Goal: Information Seeking & Learning: Check status

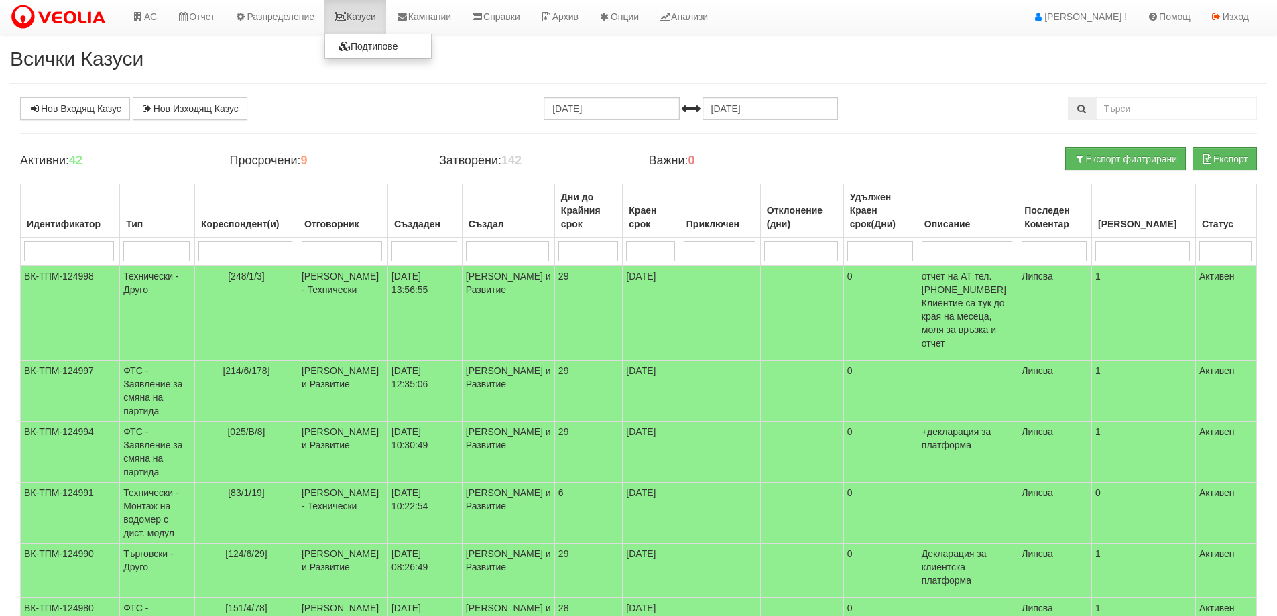
click at [379, 15] on link "Казуси" at bounding box center [355, 17] width 62 height 34
click at [148, 14] on link "АС" at bounding box center [144, 17] width 45 height 34
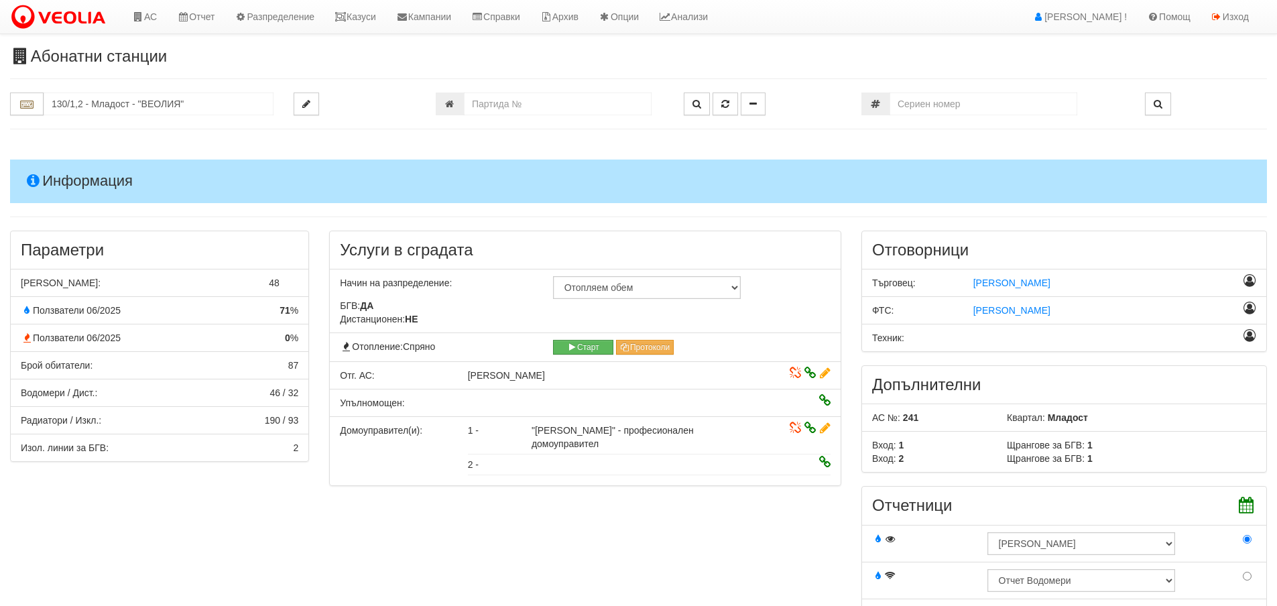
scroll to position [1742, 0]
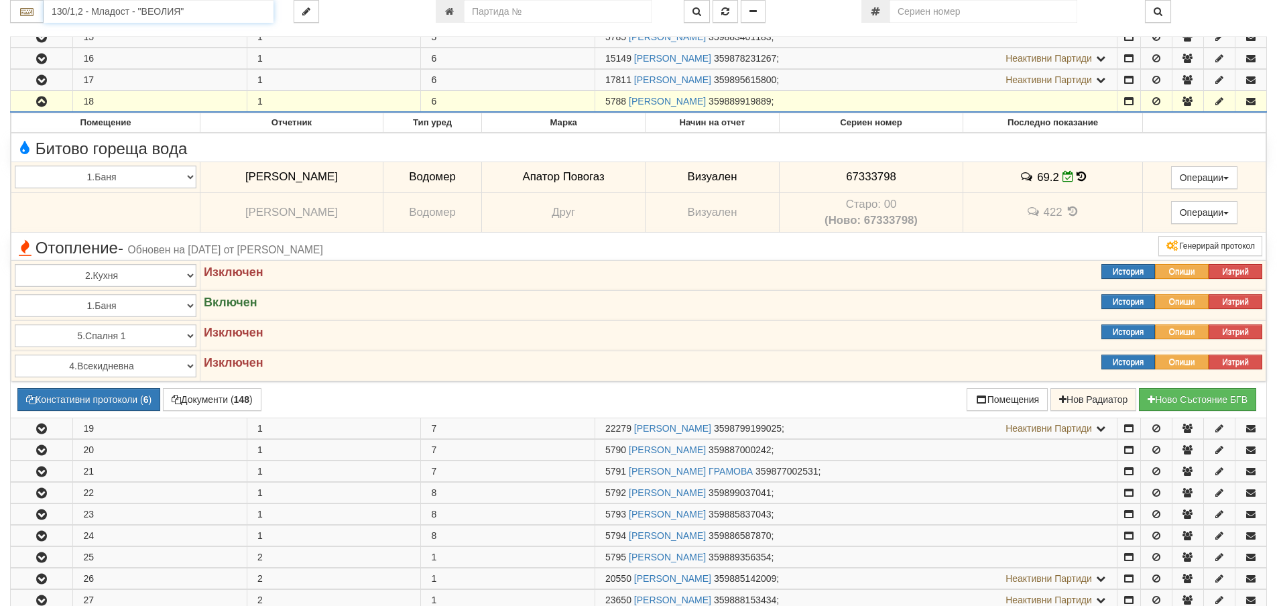
click at [174, 6] on input "130/1,2 - Младост - "ВЕОЛИЯ"" at bounding box center [159, 11] width 230 height 23
click at [137, 36] on div "203/2 - Вл. Варненчик - "ВЕОЛИЯ"" at bounding box center [159, 32] width 226 height 15
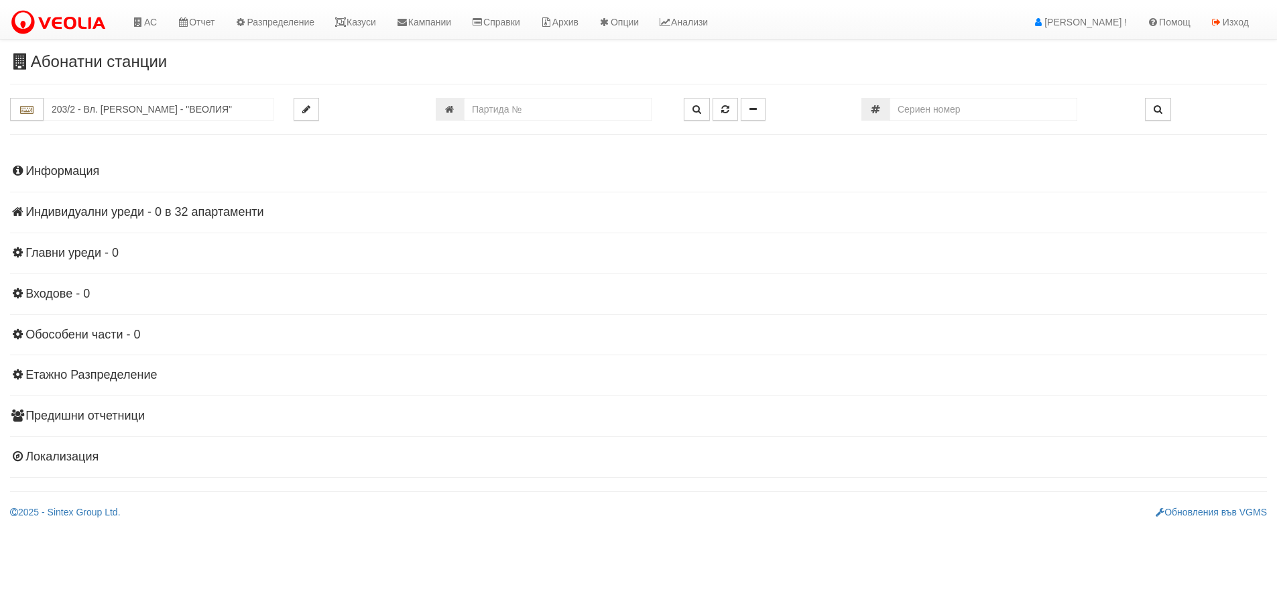
scroll to position [0, 0]
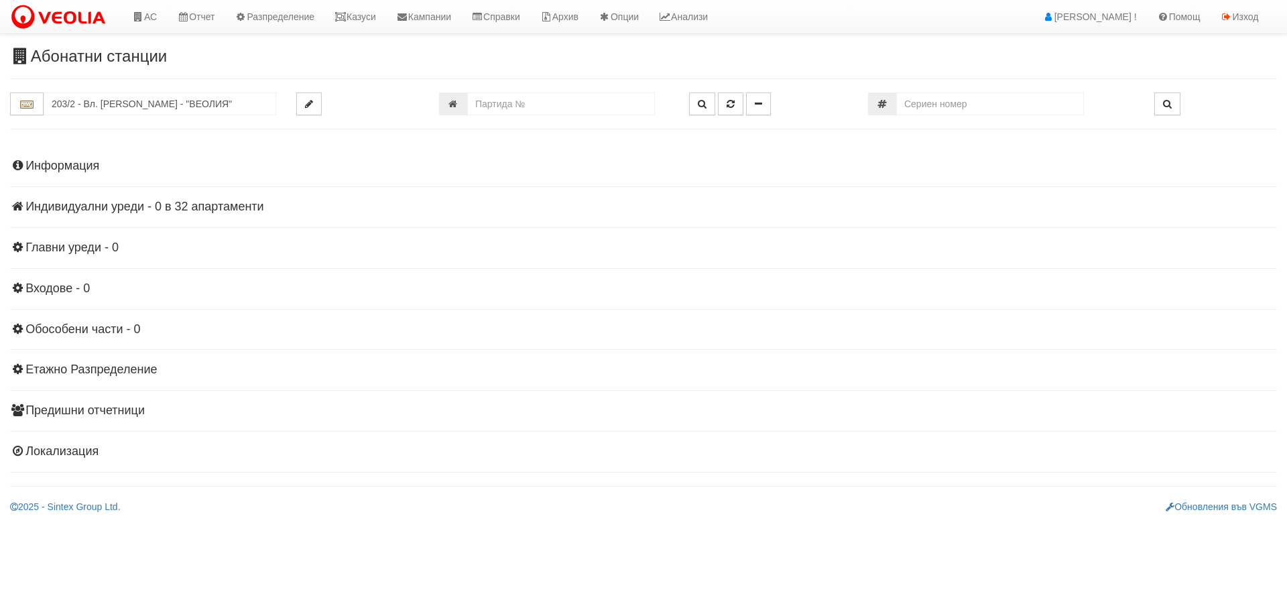
click at [85, 165] on h4 "Информация" at bounding box center [643, 165] width 1267 height 13
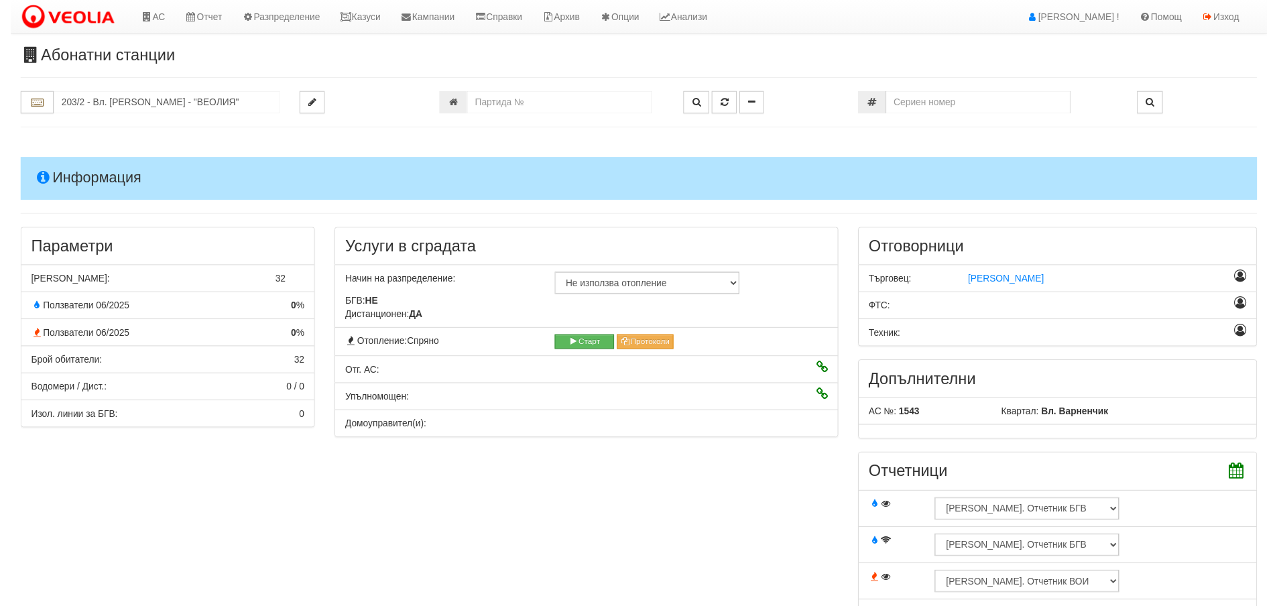
scroll to position [201, 0]
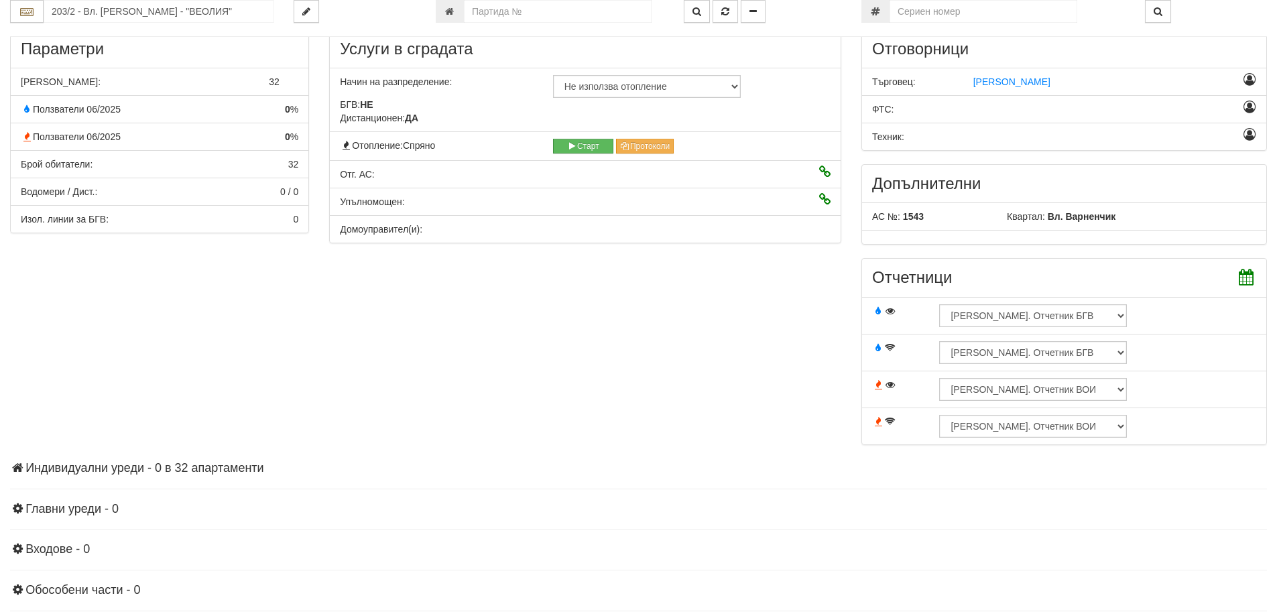
click at [200, 476] on div "Информация Параметри Брой Апартаменти: 32 Ползватели 06/2025 0 %" at bounding box center [638, 337] width 1256 height 791
click at [203, 470] on h4 "Индивидуални уреди - 0 в 32 апартаменти" at bounding box center [638, 468] width 1256 height 13
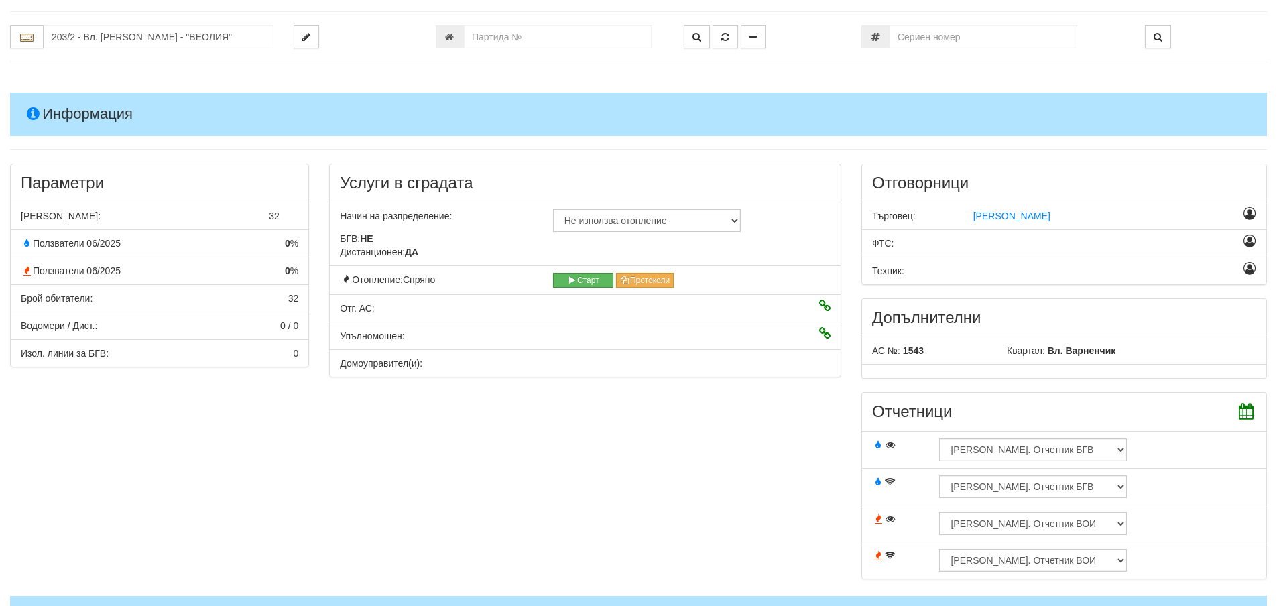
scroll to position [0, 0]
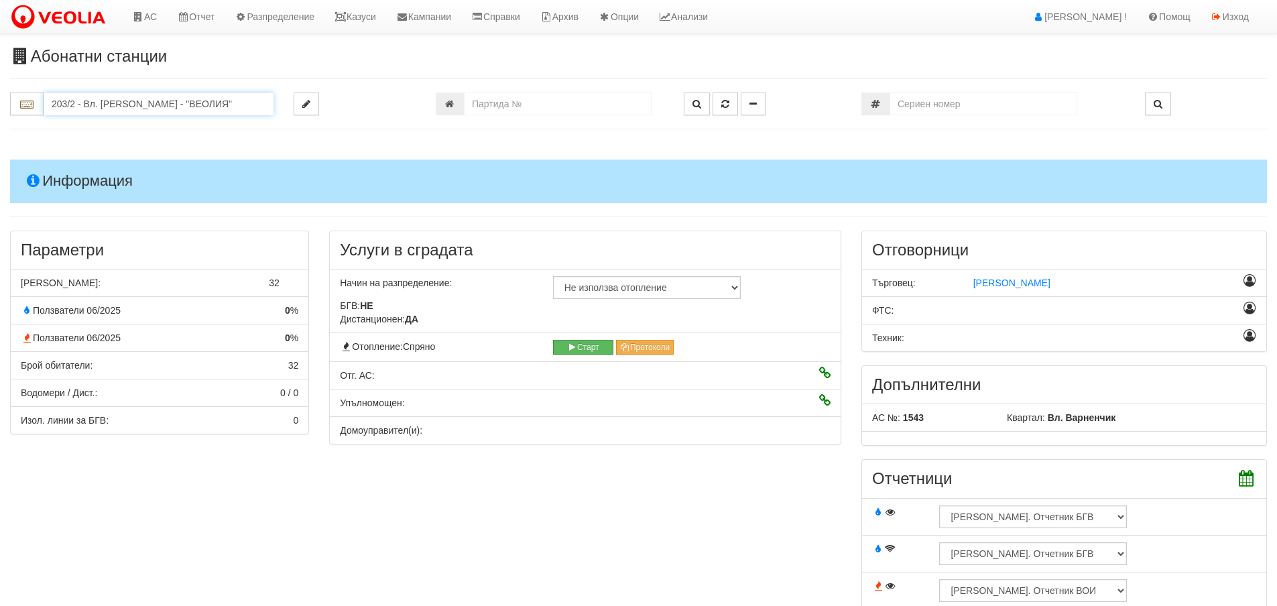
click at [138, 109] on input "203/2 - Вл. Варненчик - "ВЕОЛИЯ"" at bounding box center [159, 103] width 230 height 23
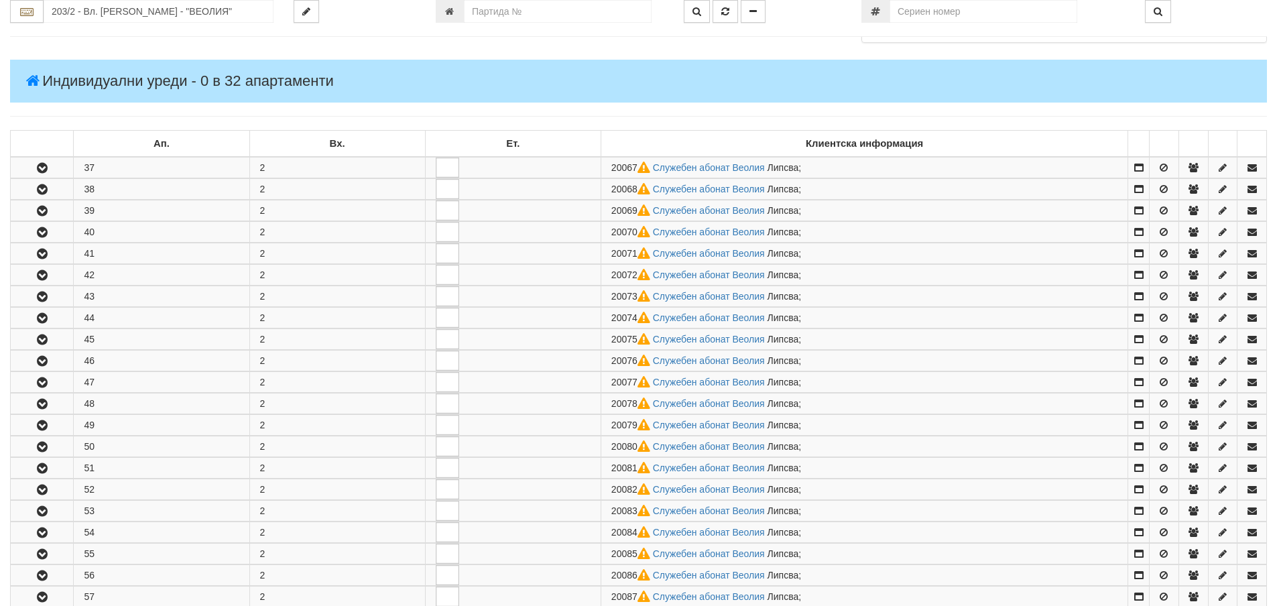
scroll to position [871, 0]
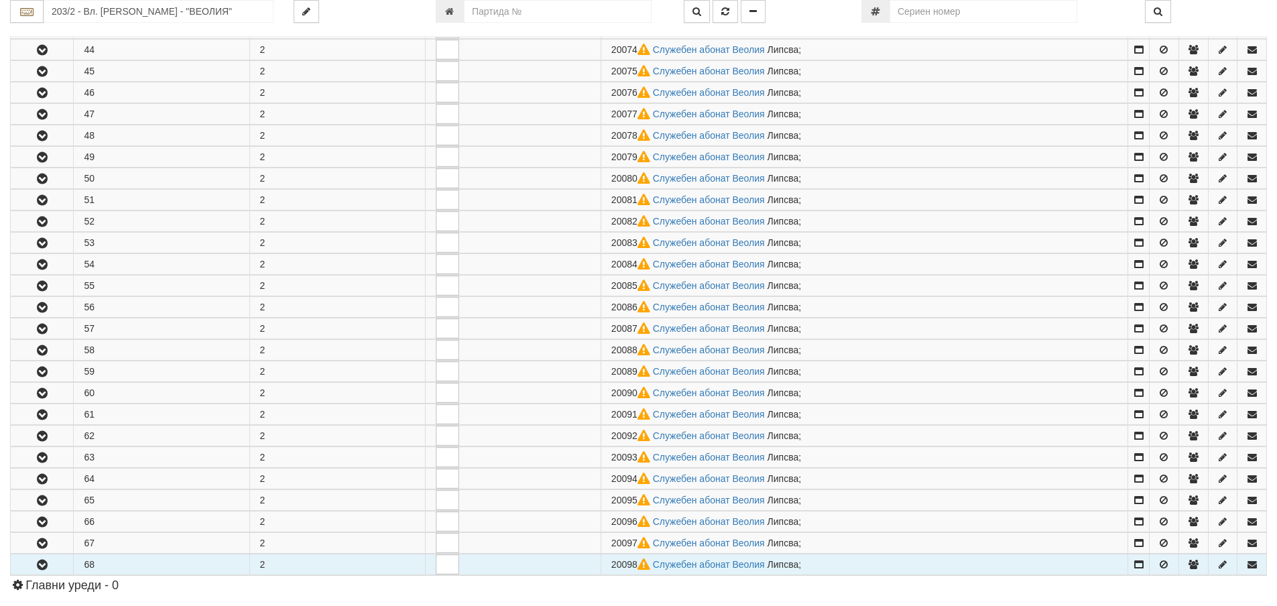
click at [47, 568] on icon "button" at bounding box center [42, 564] width 16 height 9
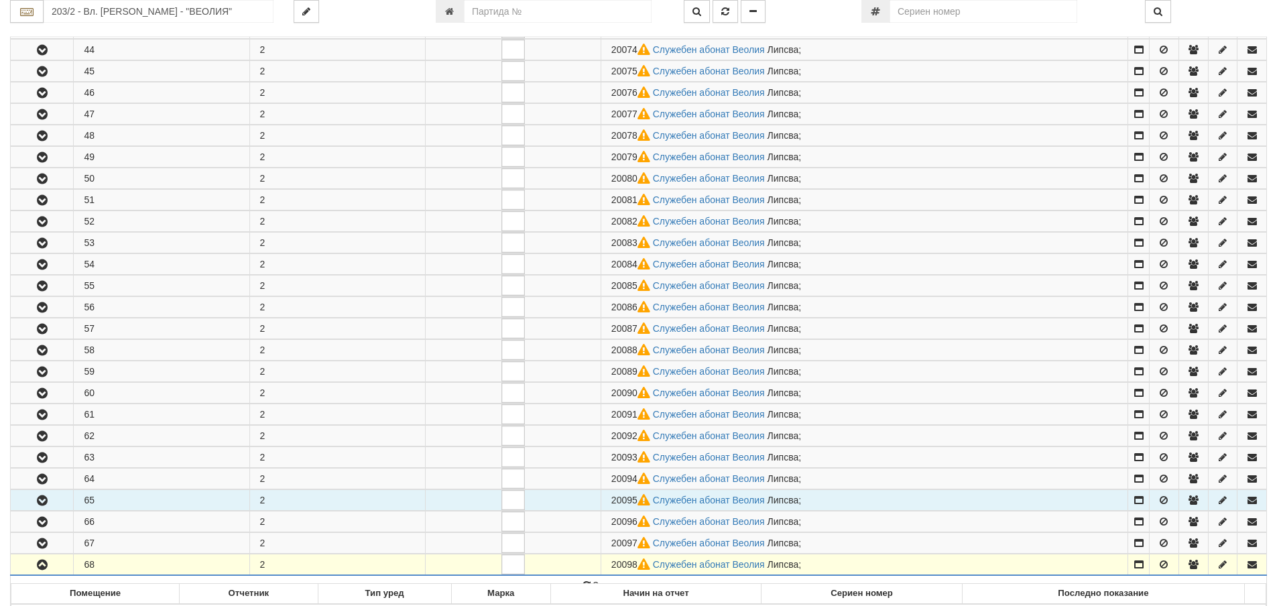
scroll to position [1139, 0]
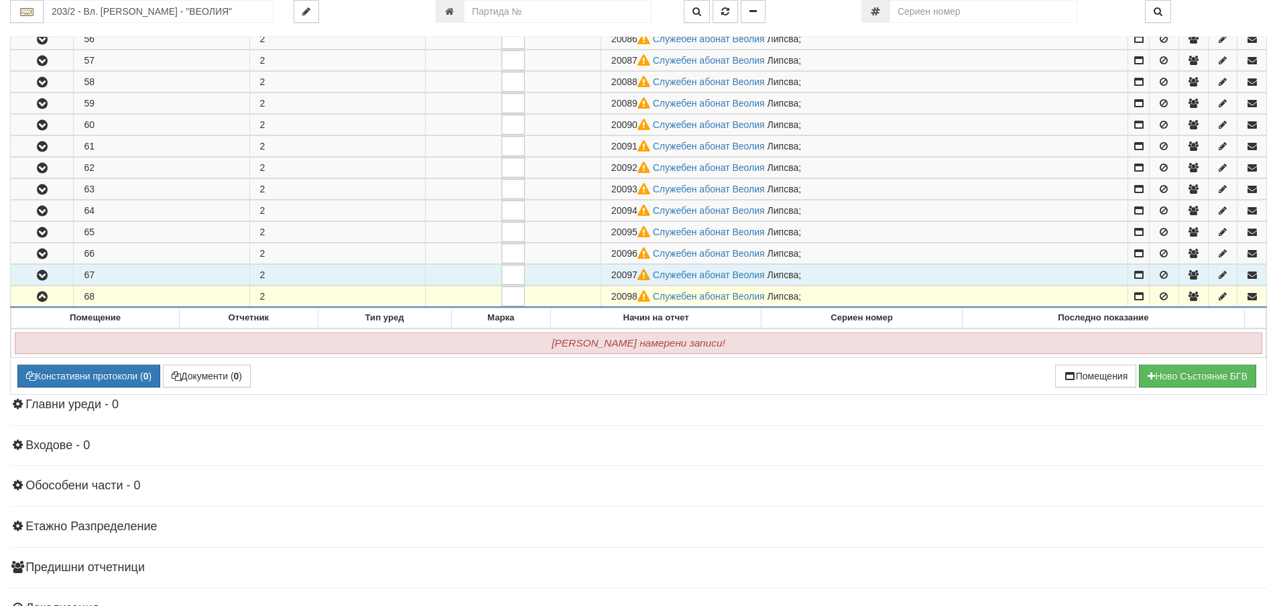
click at [38, 275] on icon "button" at bounding box center [42, 275] width 16 height 9
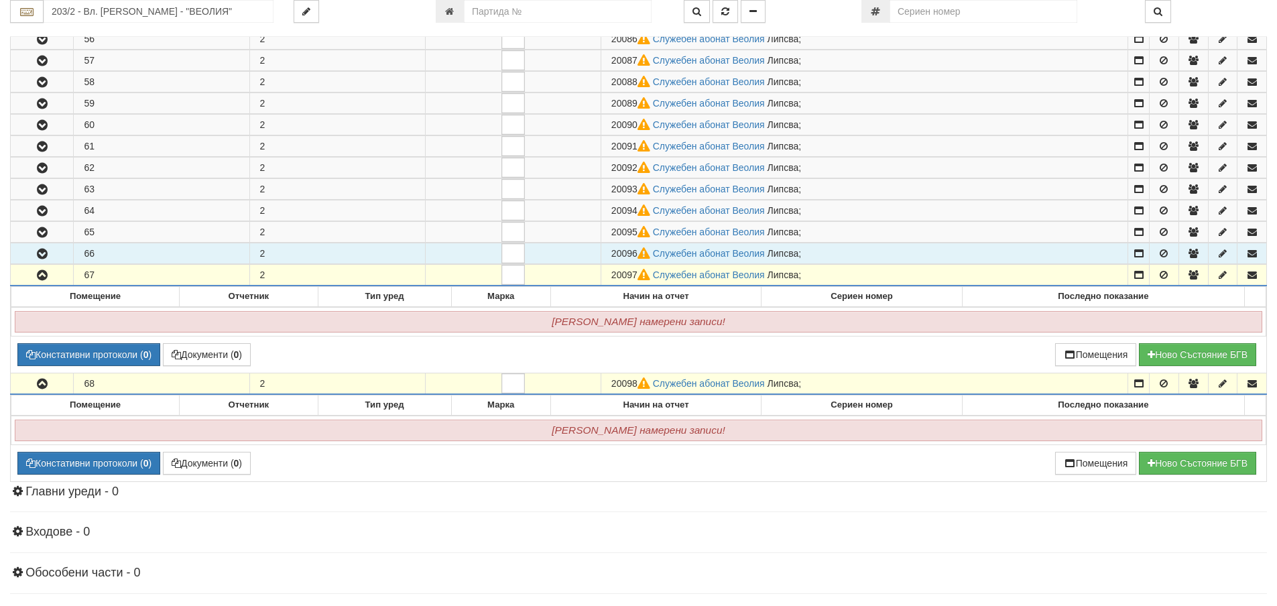
click at [42, 251] on icon "button" at bounding box center [42, 253] width 16 height 9
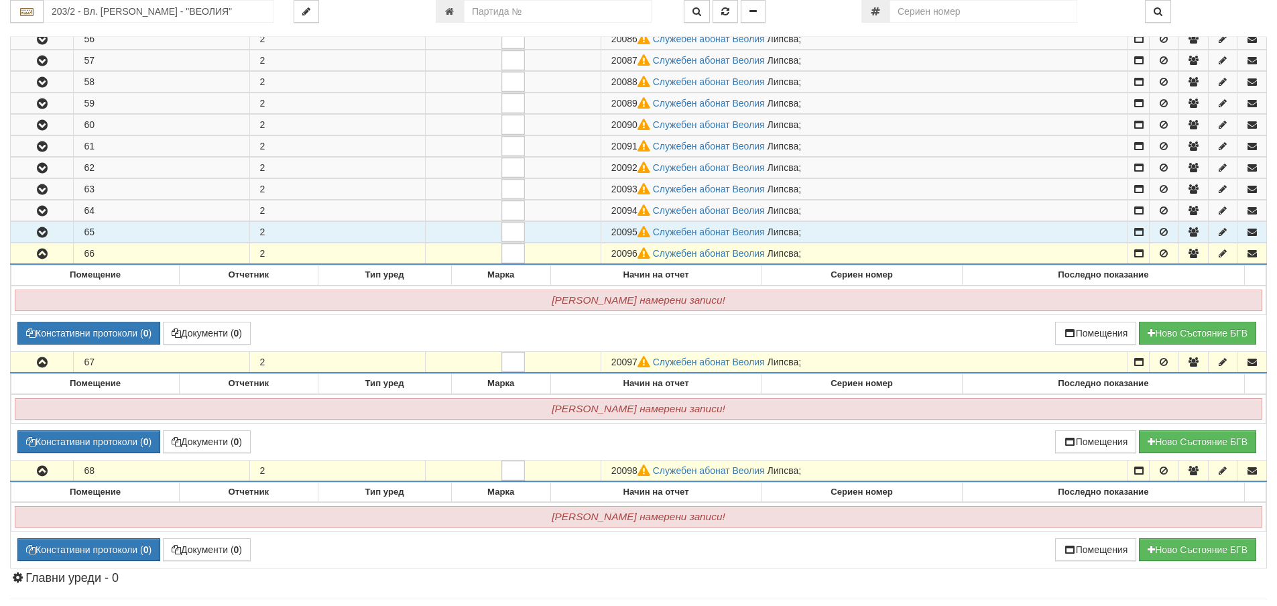
click at [40, 229] on icon "button" at bounding box center [42, 232] width 16 height 9
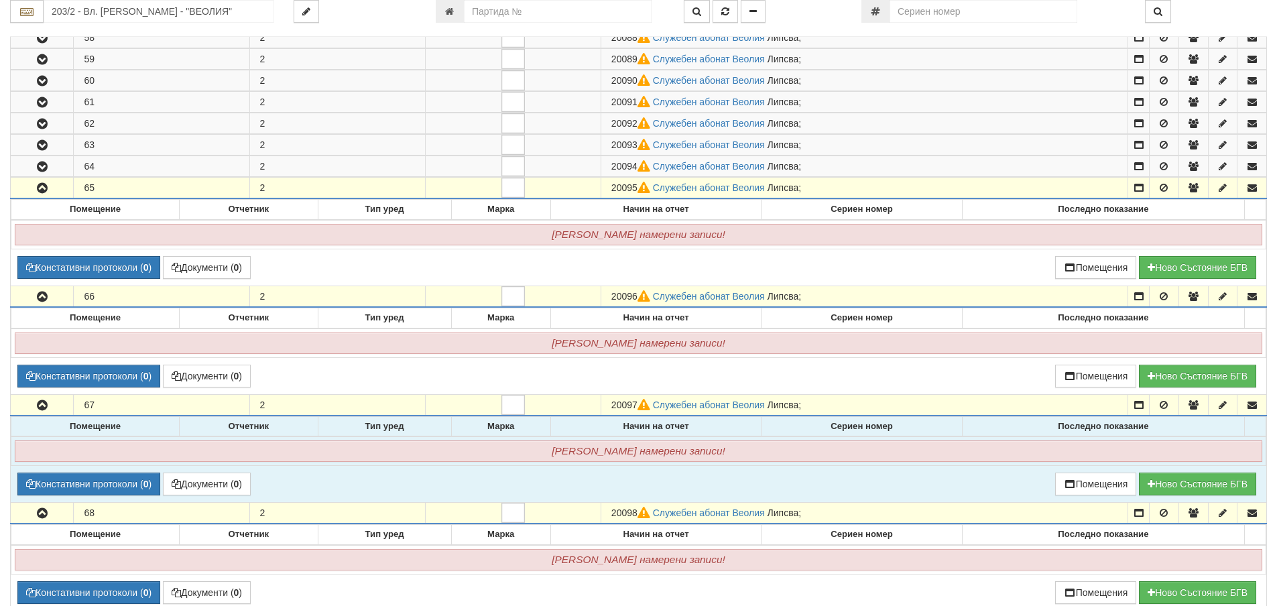
scroll to position [1206, 0]
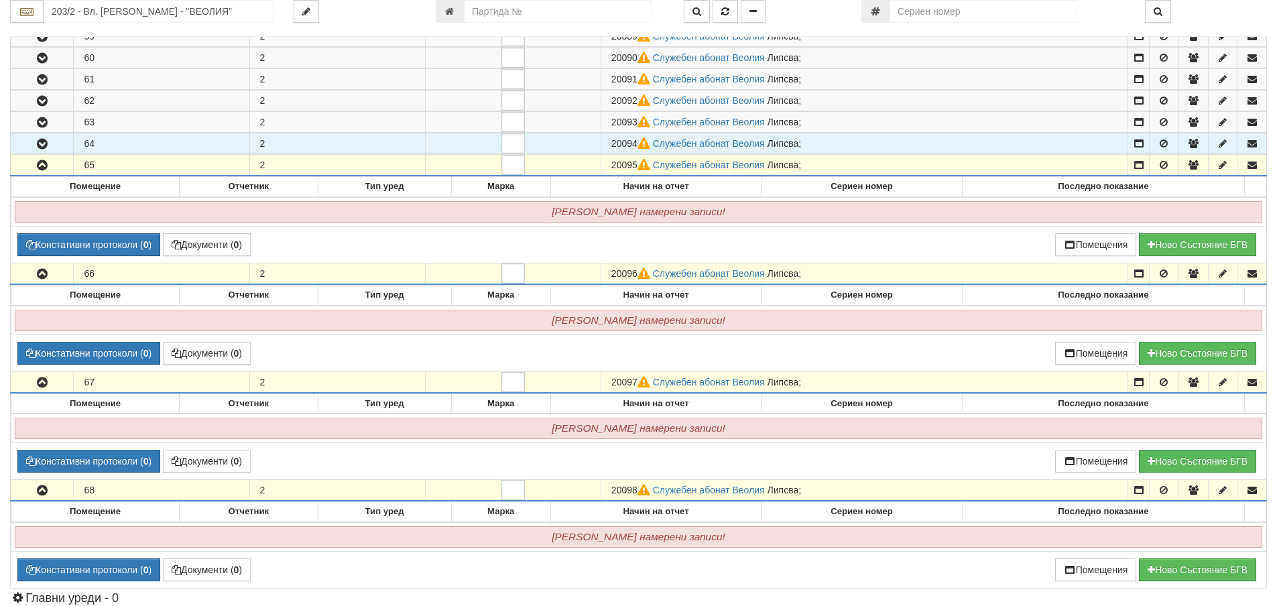
click at [50, 143] on icon "button" at bounding box center [42, 143] width 16 height 9
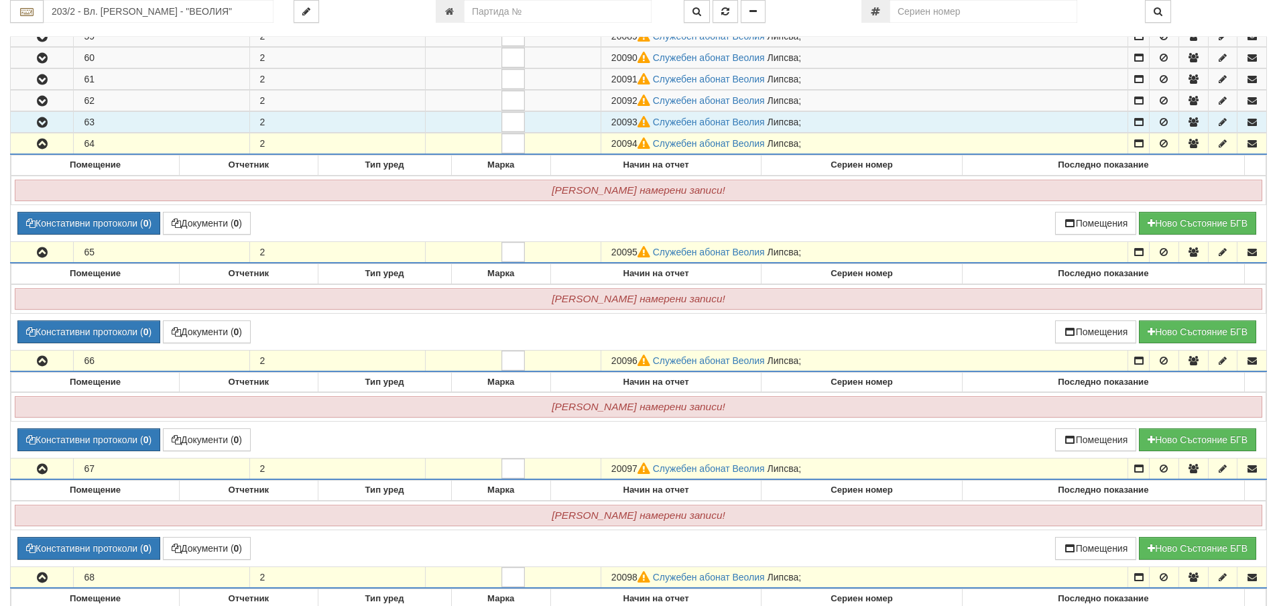
click at [72, 121] on button "button" at bounding box center [42, 122] width 62 height 20
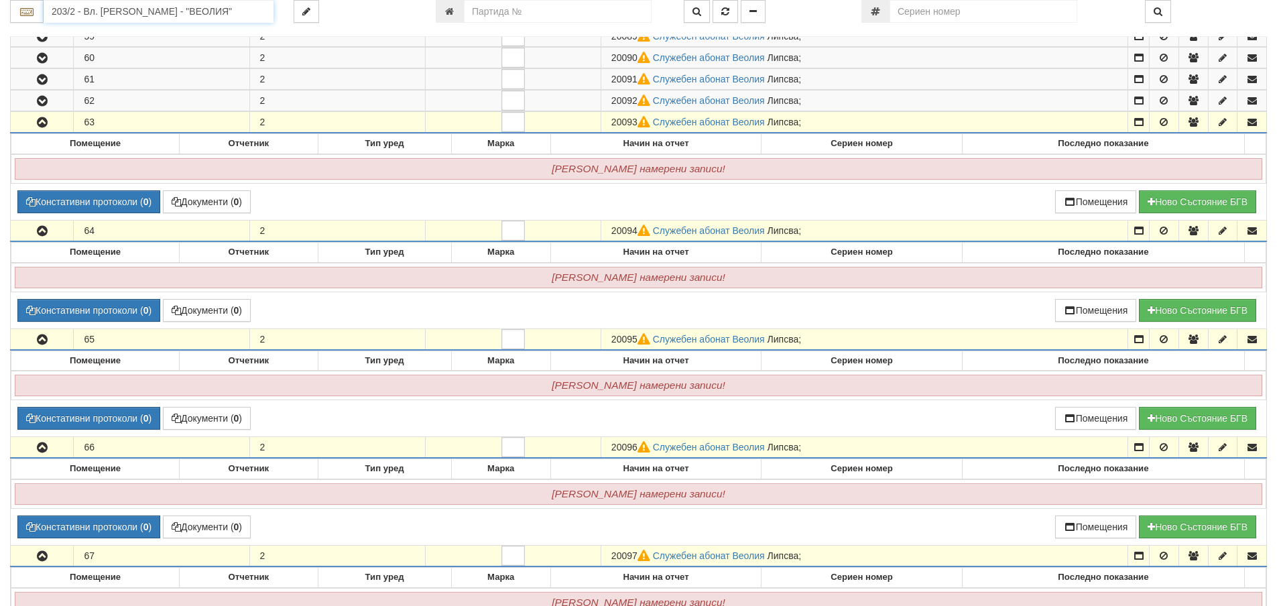
click at [171, 13] on input "203/2 - Вл. Варненчик - "ВЕОЛИЯ"" at bounding box center [159, 11] width 230 height 23
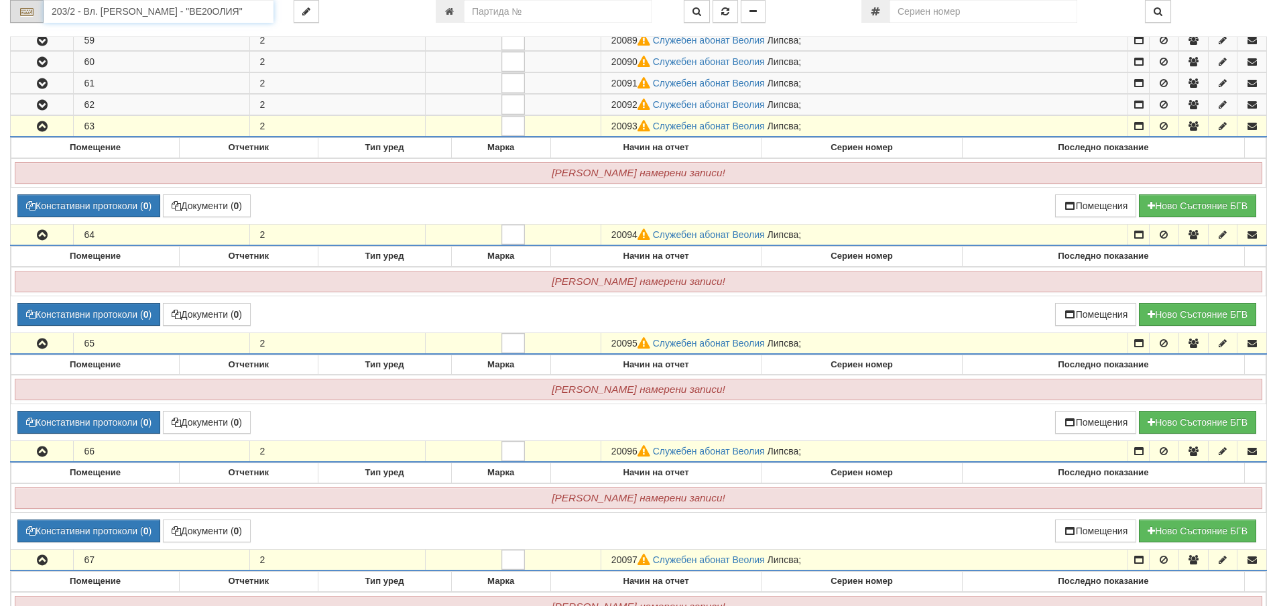
drag, startPoint x: 218, startPoint y: 3, endPoint x: 40, endPoint y: 15, distance: 178.6
click at [40, 15] on div "203/2 - Вл. Варненчик - "ВЕ20ОЛИЯ"" at bounding box center [141, 11] width 263 height 23
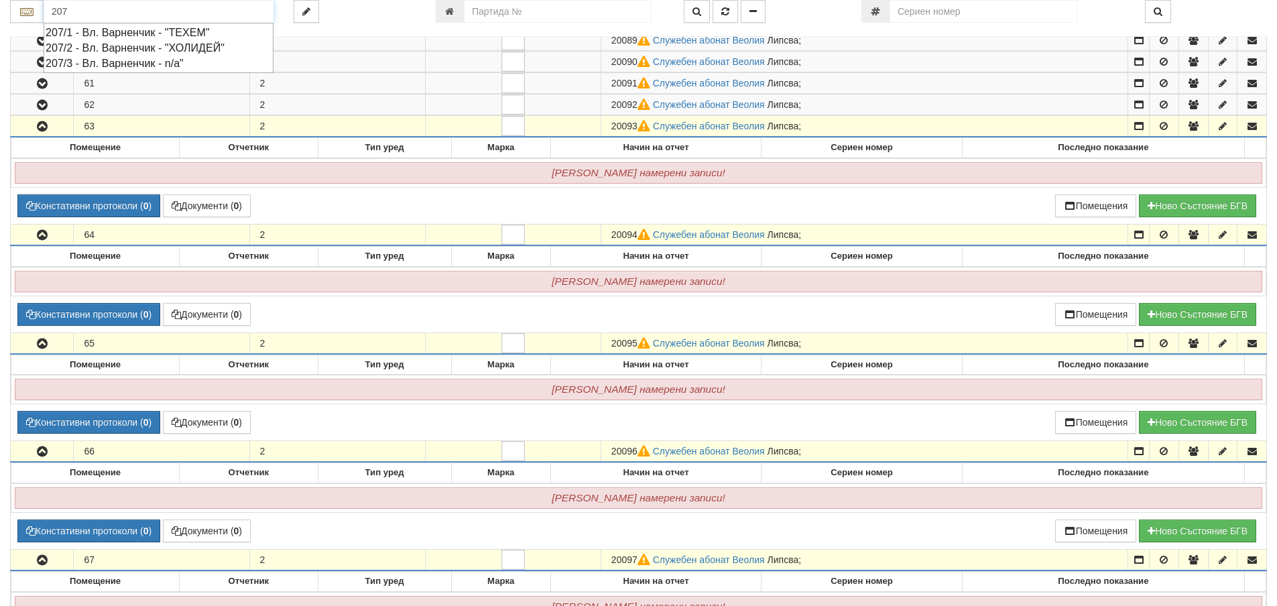
click at [106, 60] on div "207/3 - Вл. Варненчик - n/a"" at bounding box center [159, 63] width 226 height 15
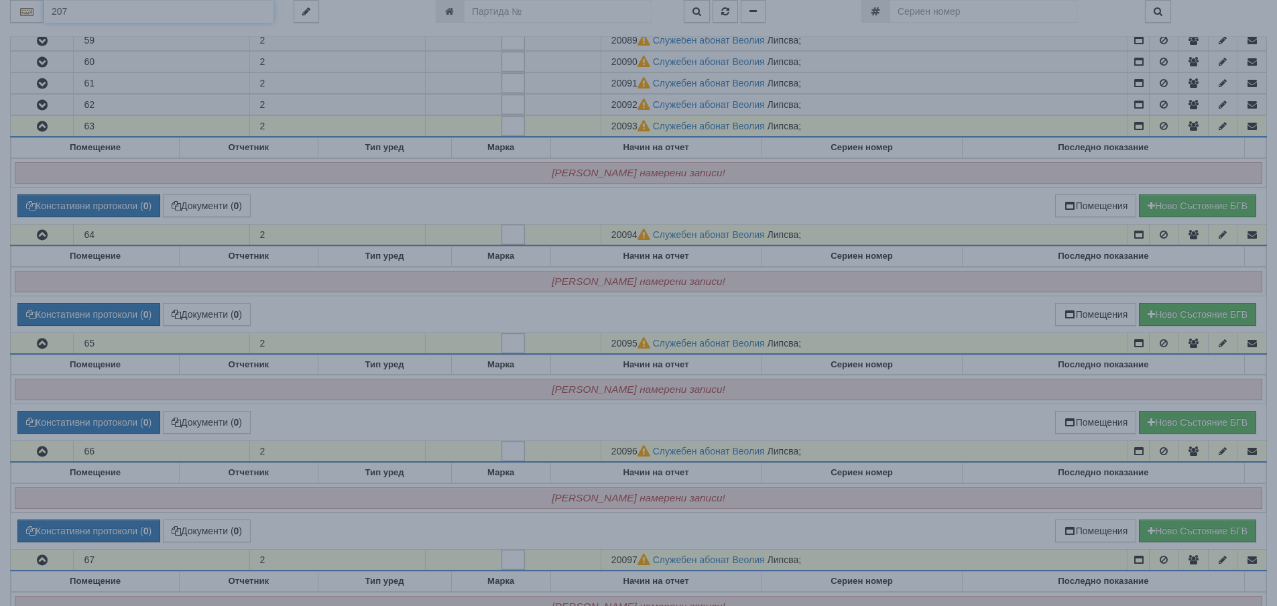
type input "207/3 - Вл. Варненчик - n/a""
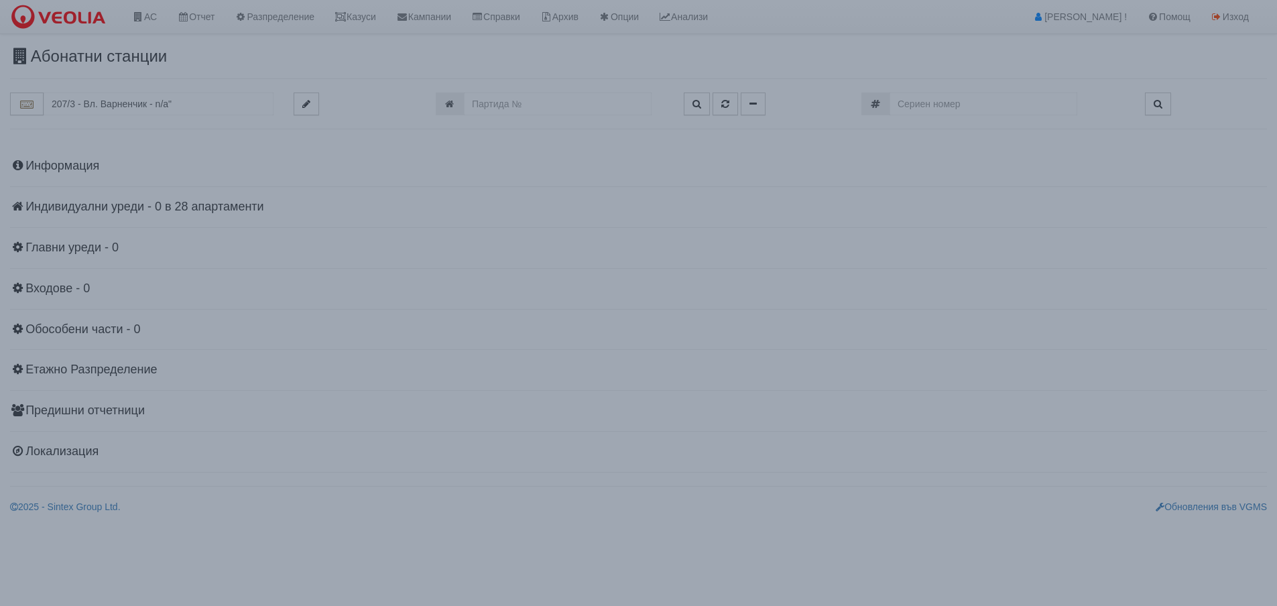
scroll to position [0, 0]
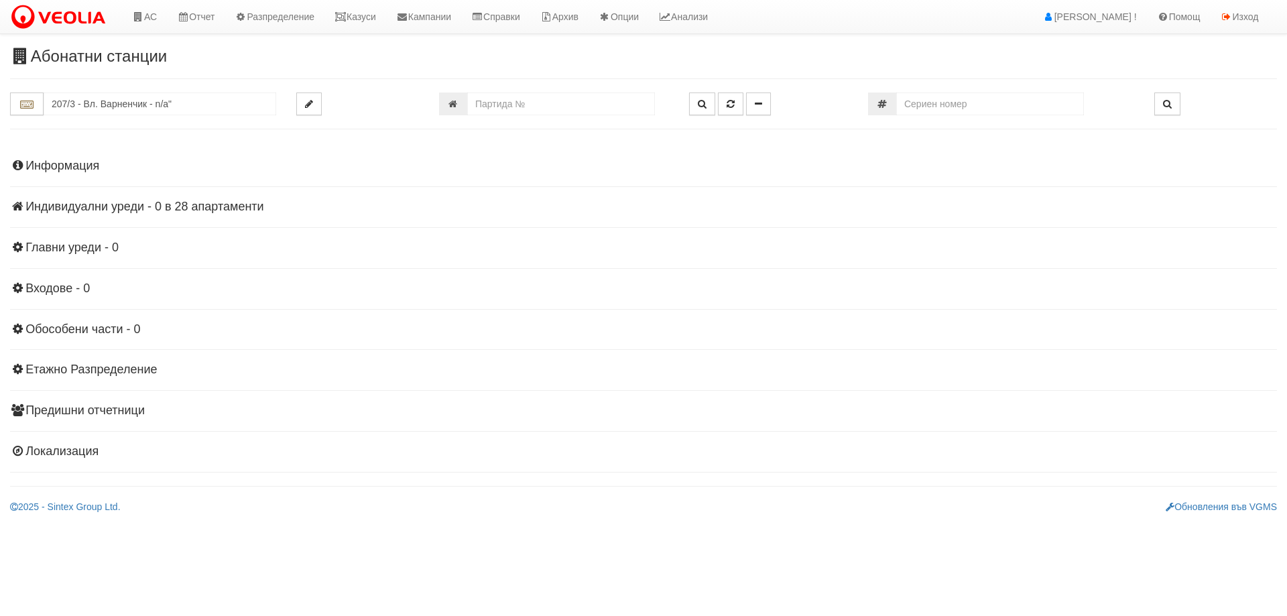
click at [76, 158] on div "Информация Параметри Брой Апартаменти: 28 Ползватели 06/2025 0 %" at bounding box center [643, 307] width 1267 height 329
click at [162, 206] on h4 "Индивидуални уреди - 0 в 28 апартаменти" at bounding box center [643, 206] width 1267 height 13
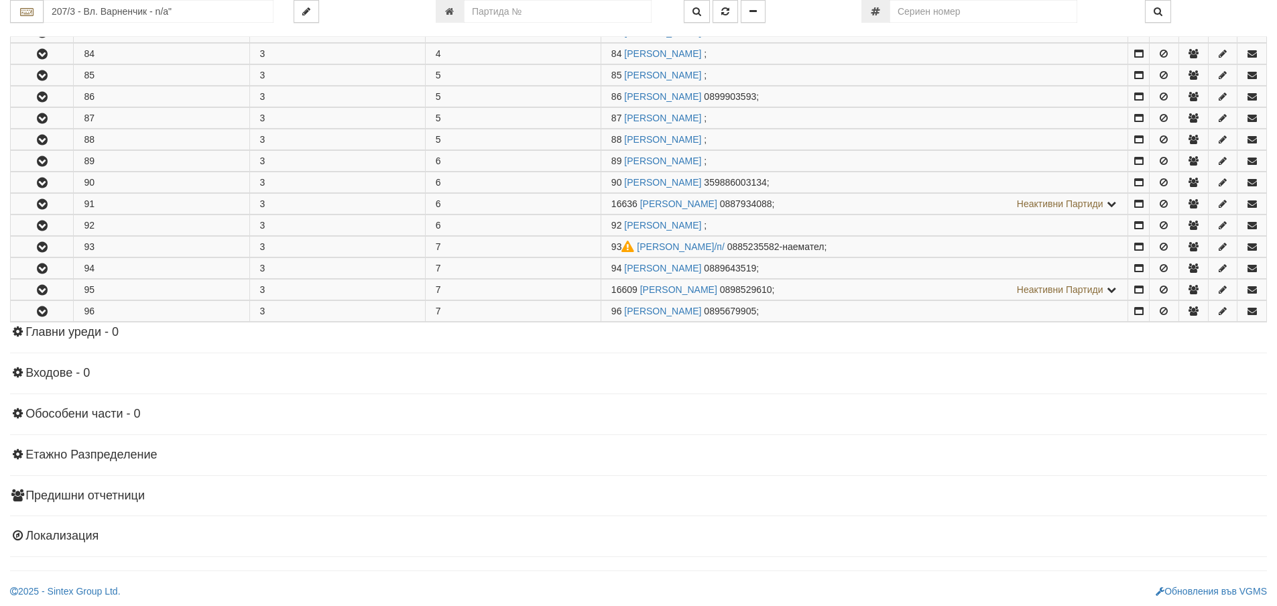
scroll to position [578, 0]
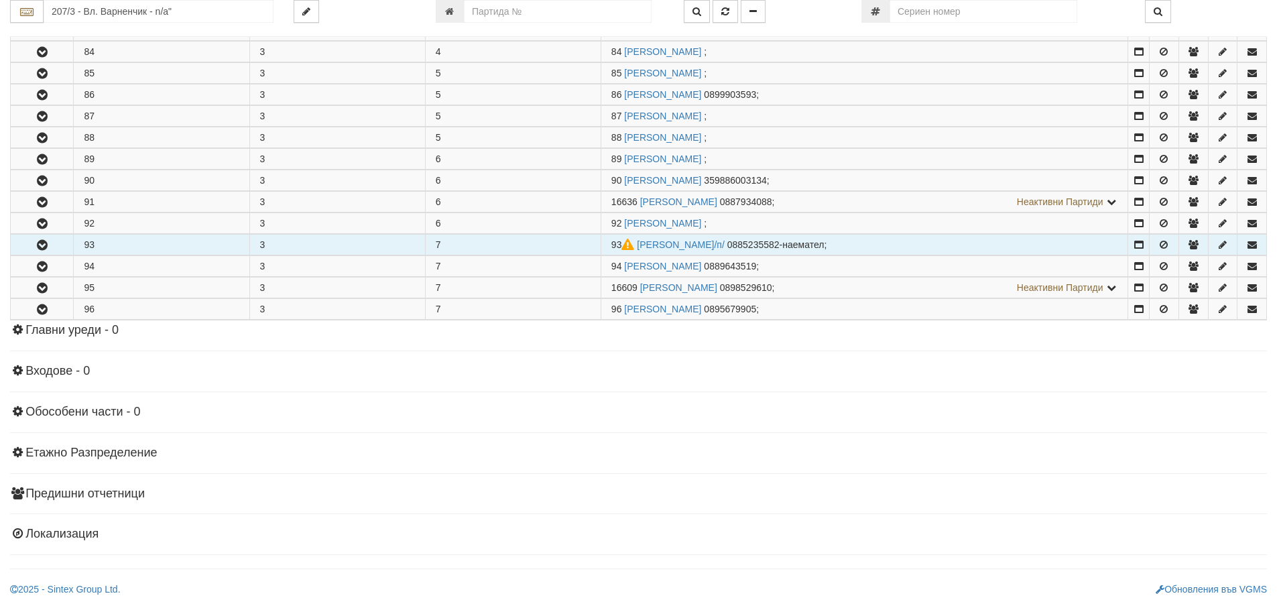
click at [42, 243] on icon "button" at bounding box center [42, 245] width 16 height 9
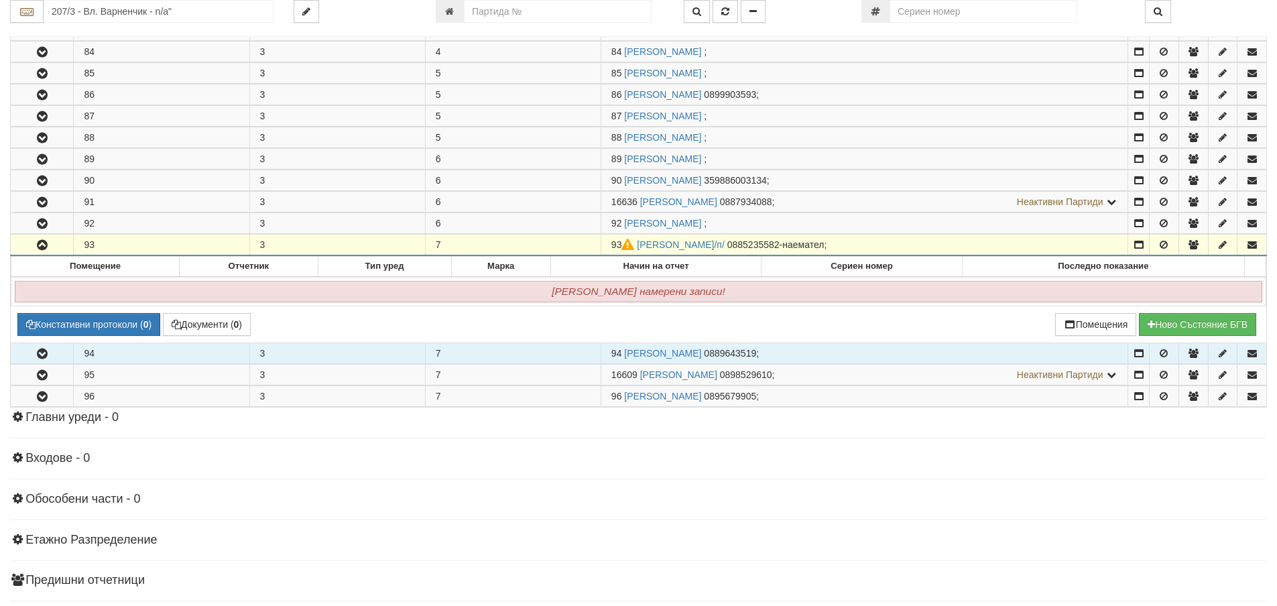
click at [38, 363] on button "button" at bounding box center [42, 353] width 62 height 20
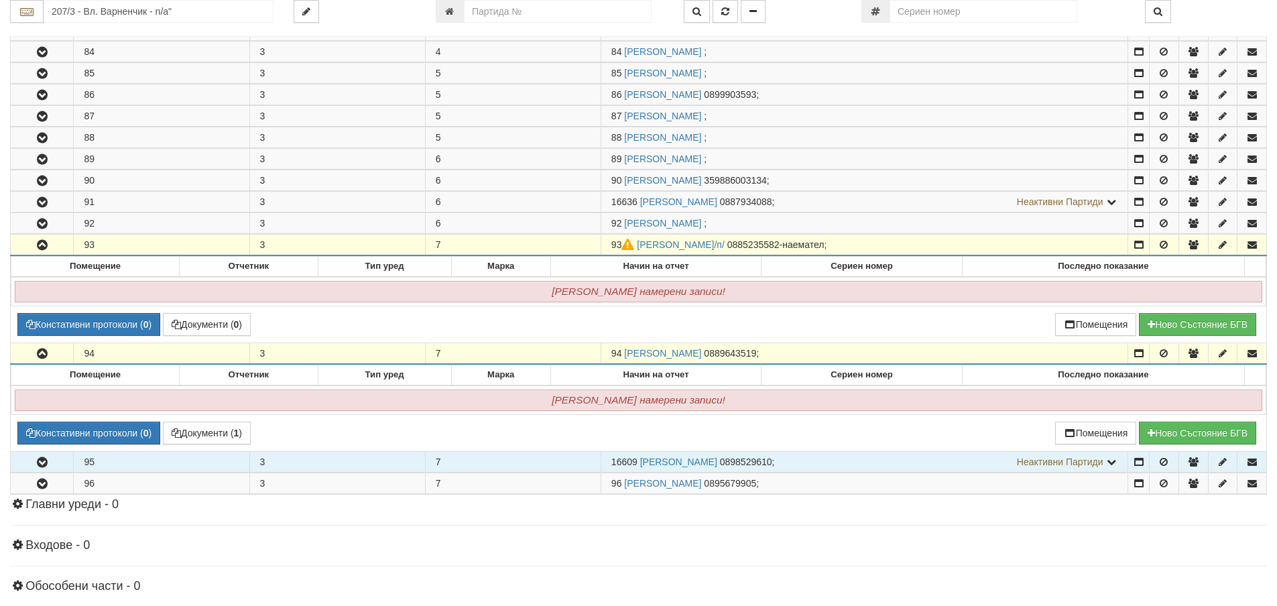
click at [59, 454] on button "button" at bounding box center [42, 462] width 62 height 20
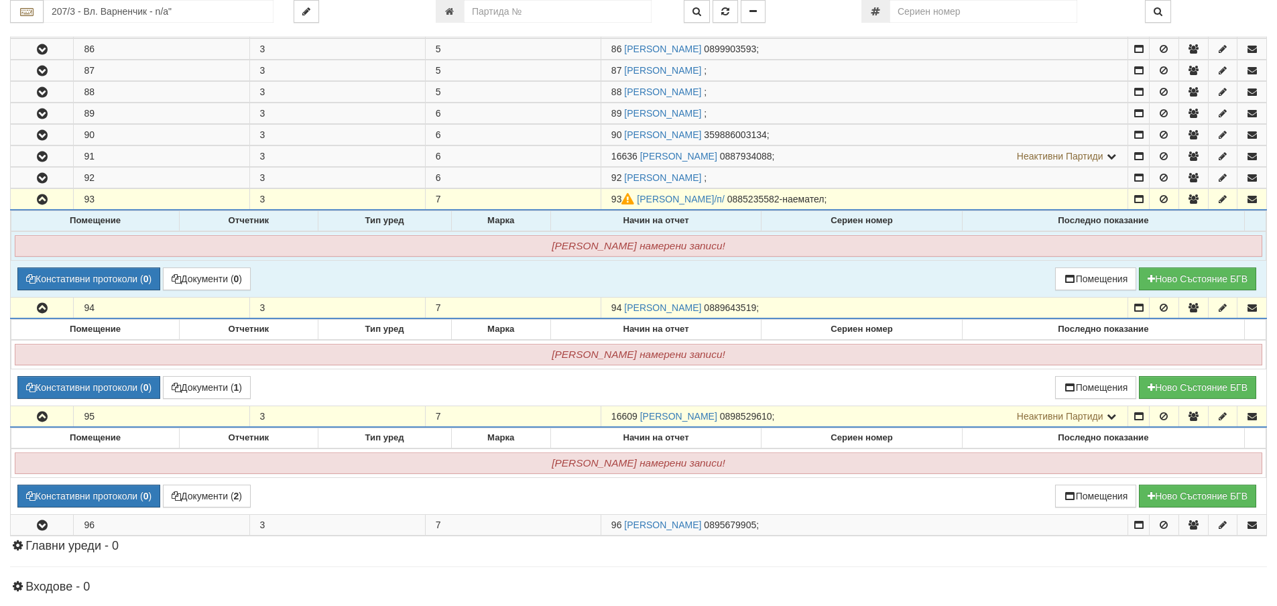
scroll to position [779, 0]
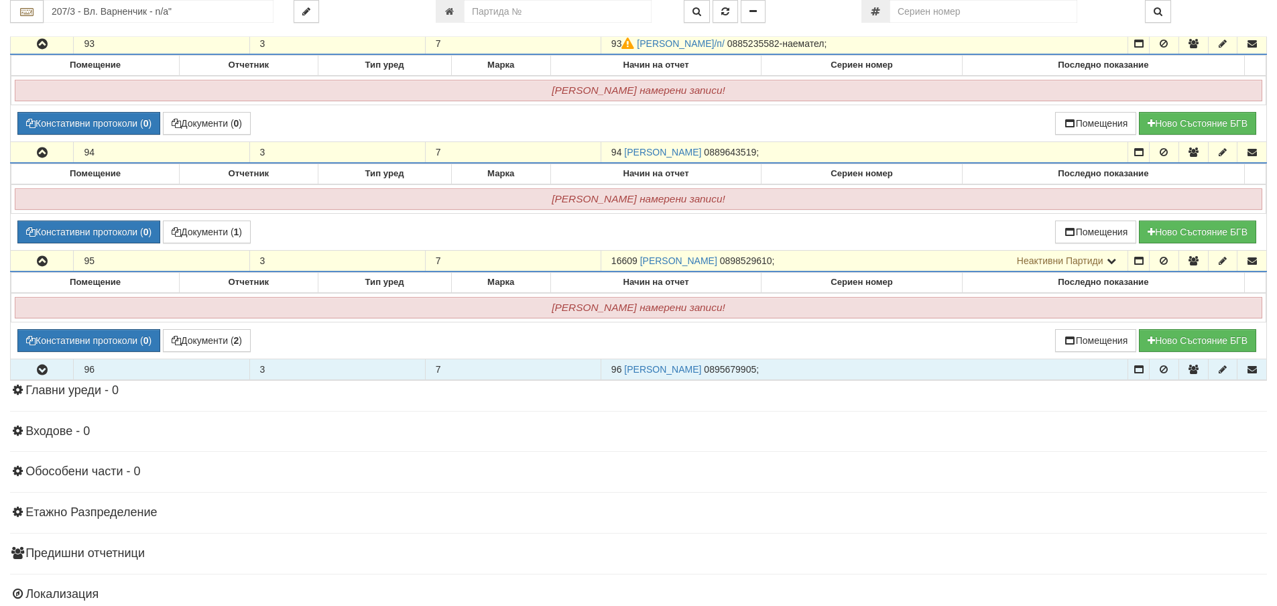
click at [54, 367] on button "button" at bounding box center [42, 369] width 62 height 20
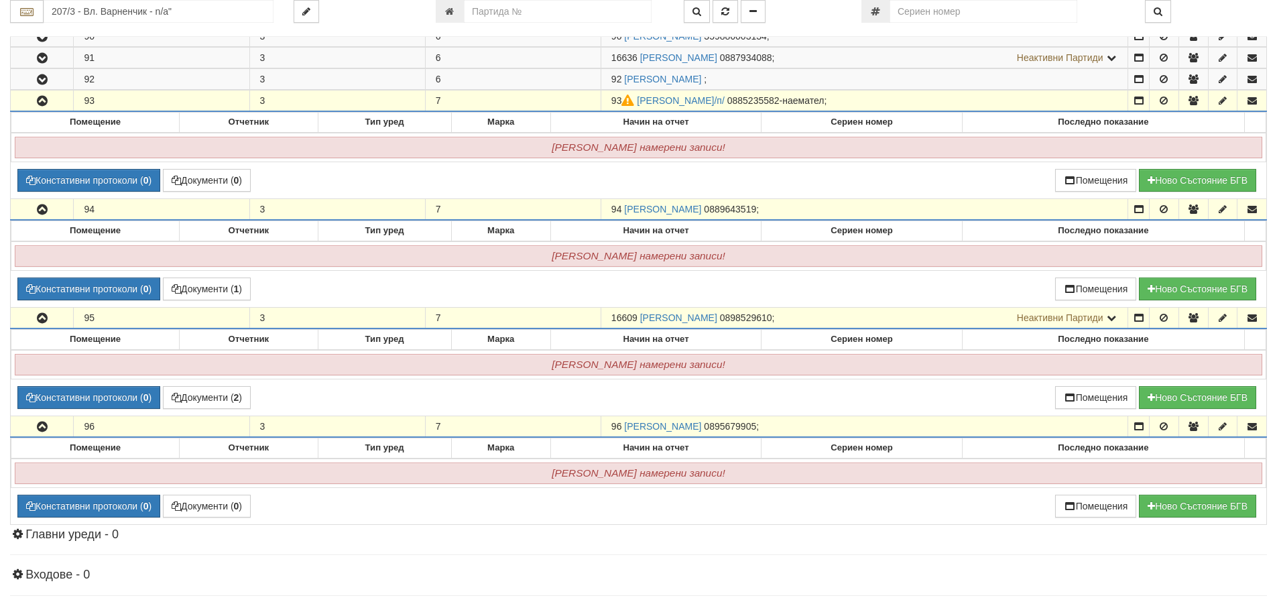
scroll to position [645, 0]
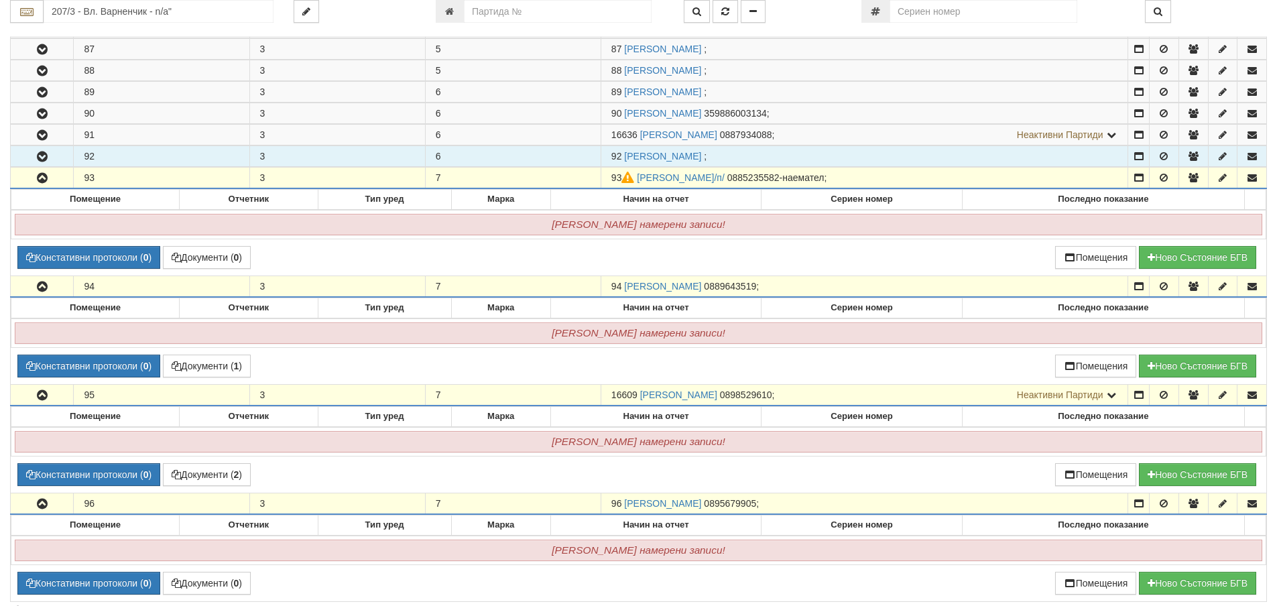
click at [69, 153] on button "button" at bounding box center [42, 156] width 62 height 20
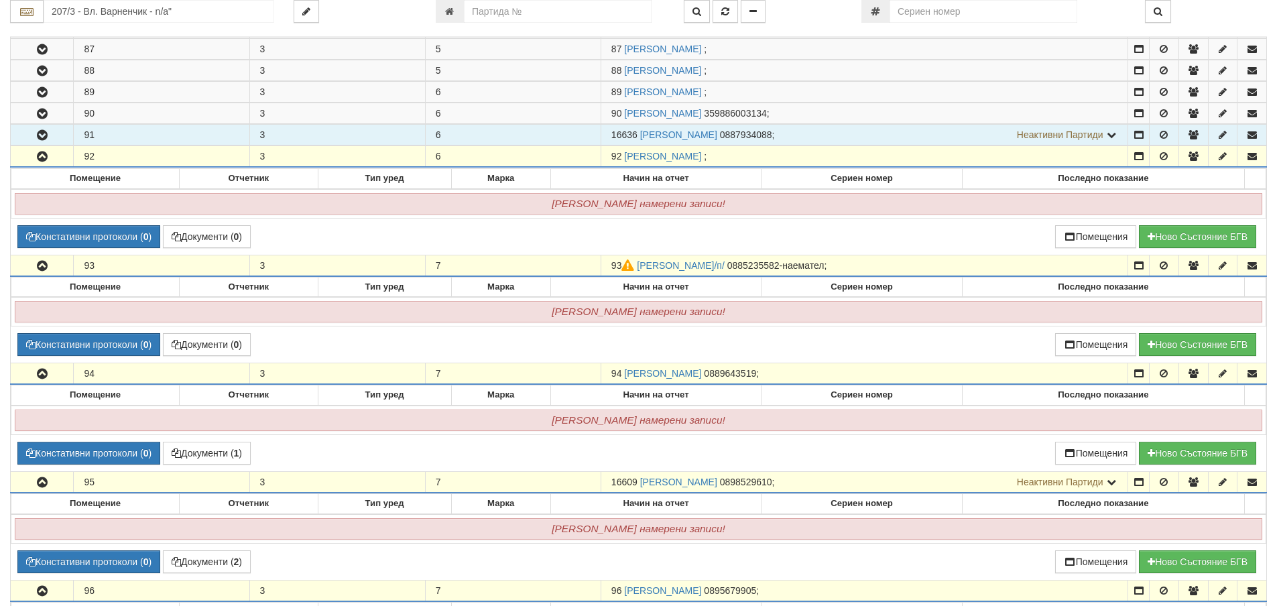
click at [68, 133] on button "button" at bounding box center [42, 135] width 62 height 20
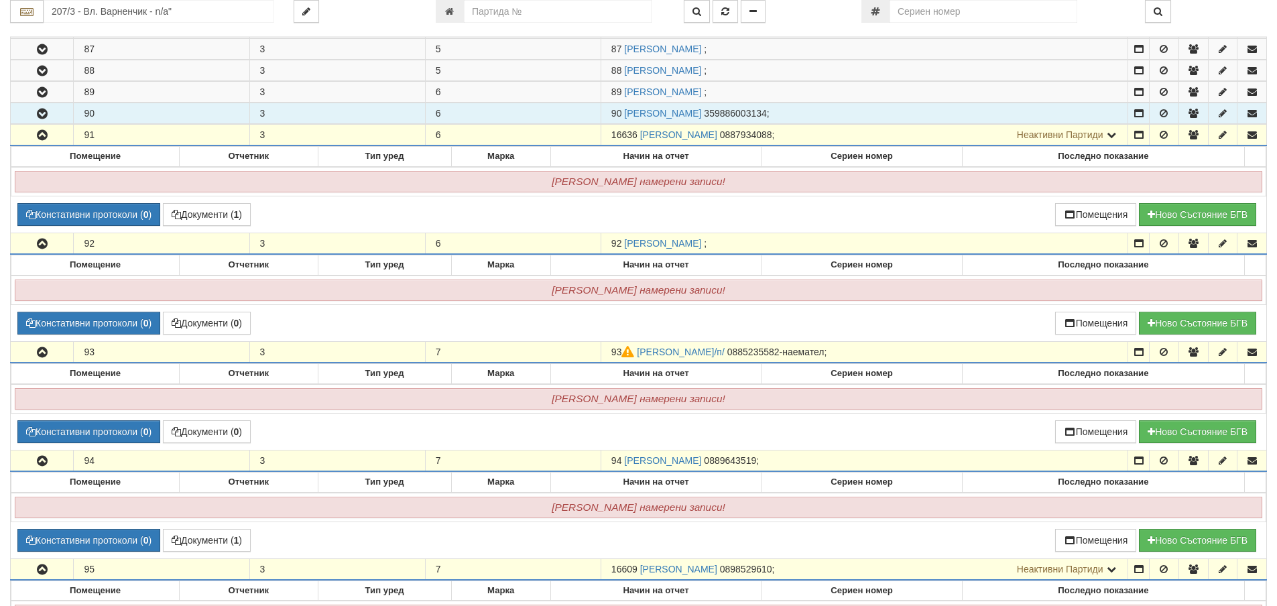
click at [53, 107] on button "button" at bounding box center [42, 113] width 62 height 20
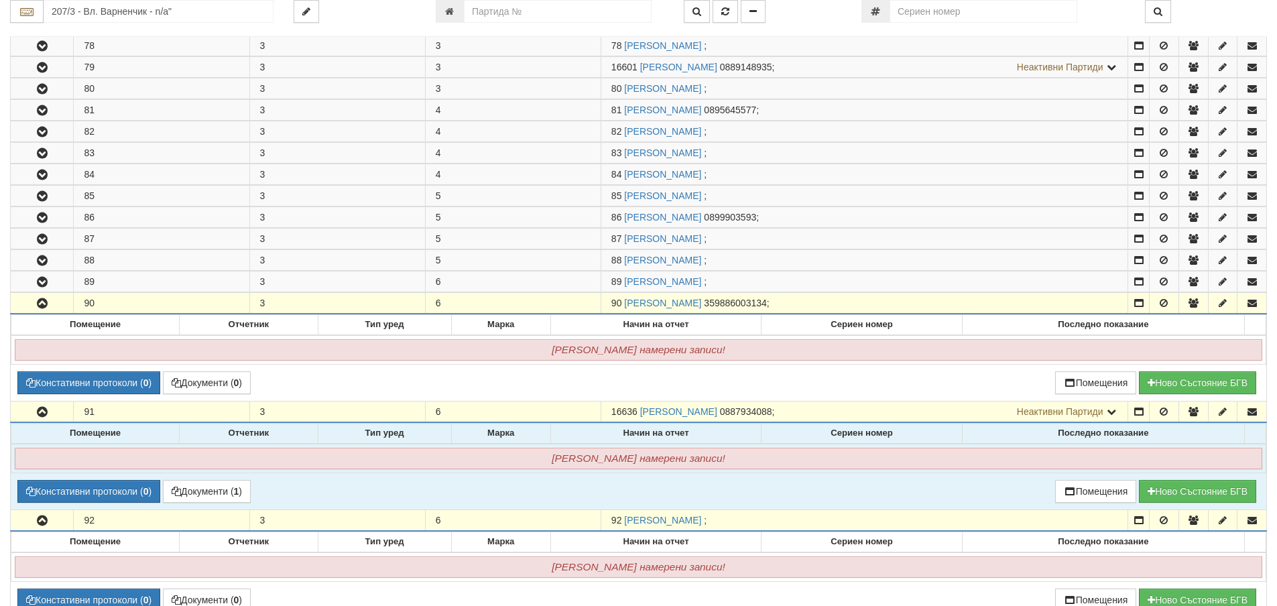
scroll to position [444, 0]
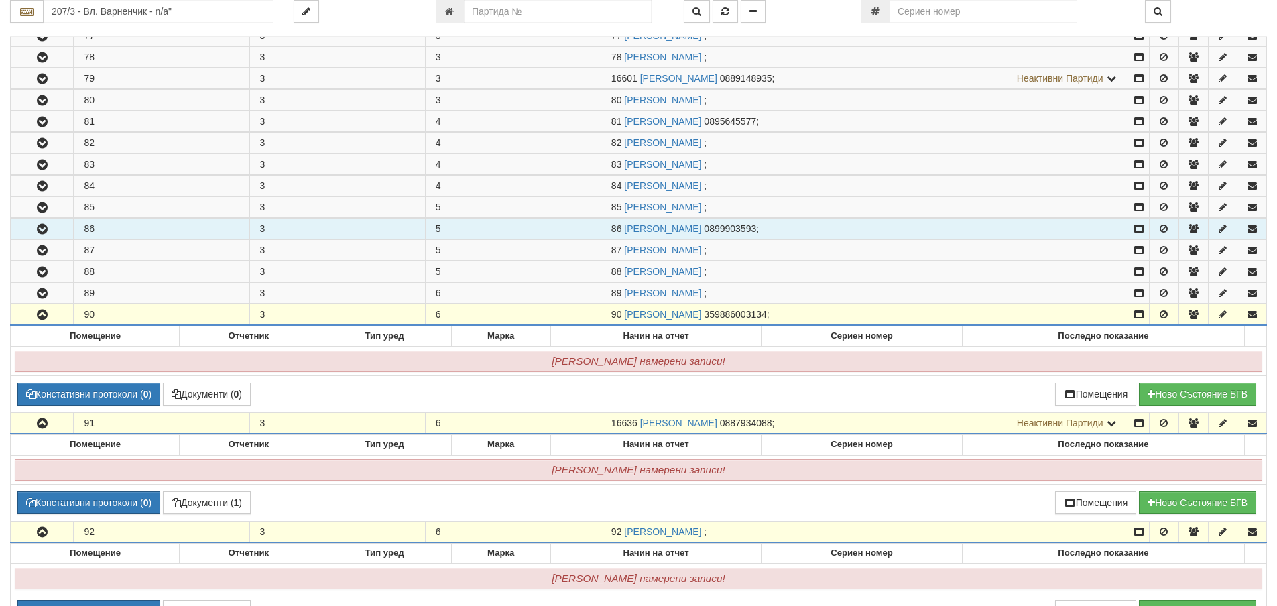
click at [54, 231] on button "button" at bounding box center [42, 228] width 62 height 20
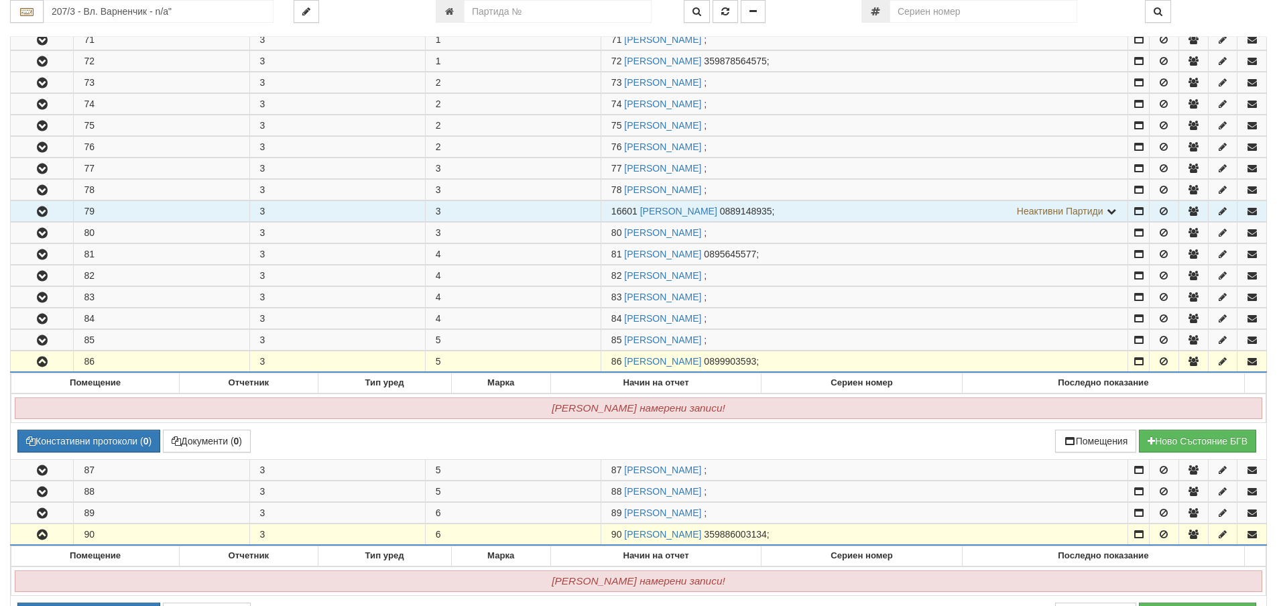
scroll to position [310, 0]
click at [52, 206] on button "button" at bounding box center [42, 212] width 62 height 20
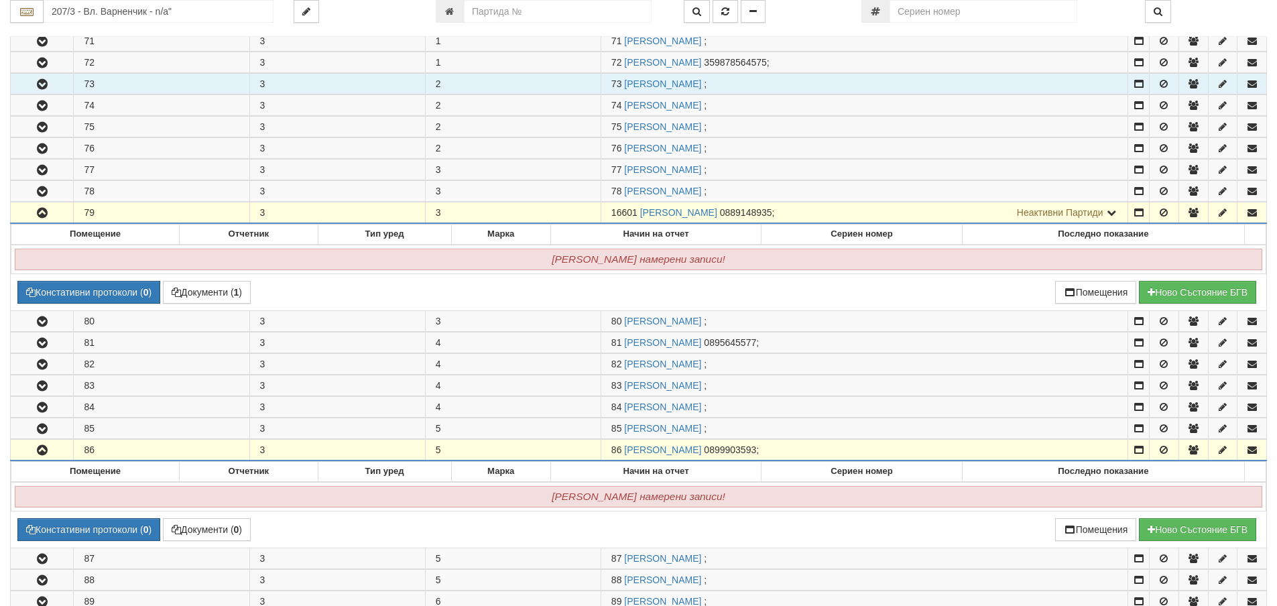
click at [59, 83] on button "button" at bounding box center [42, 84] width 62 height 20
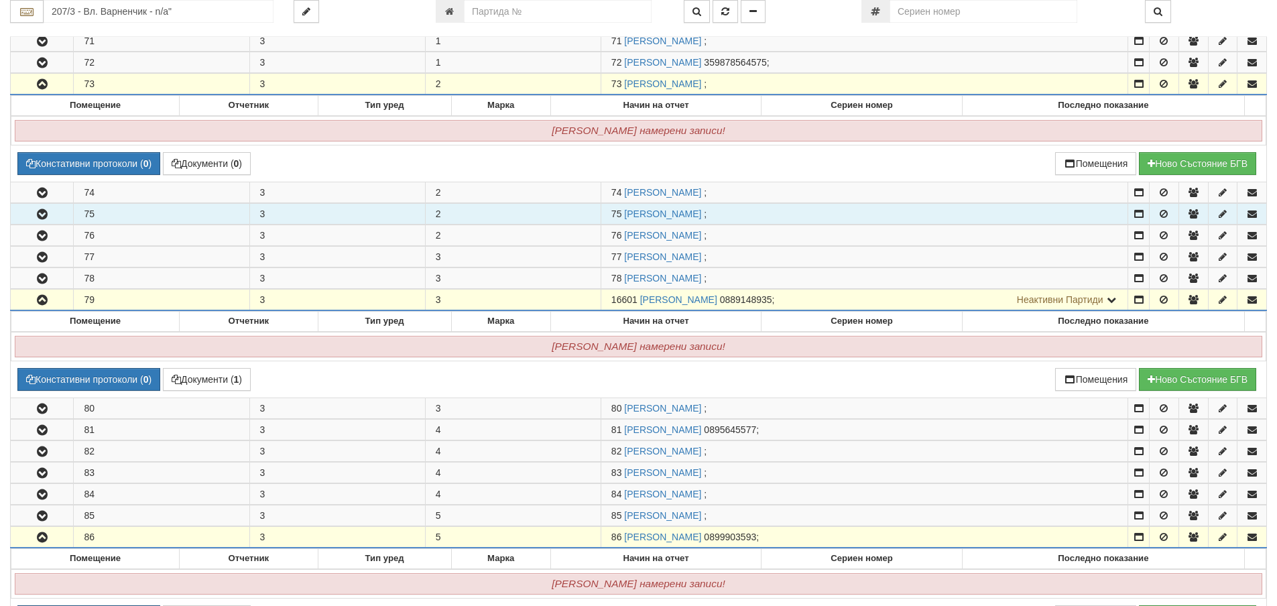
click at [40, 212] on icon "button" at bounding box center [42, 214] width 16 height 9
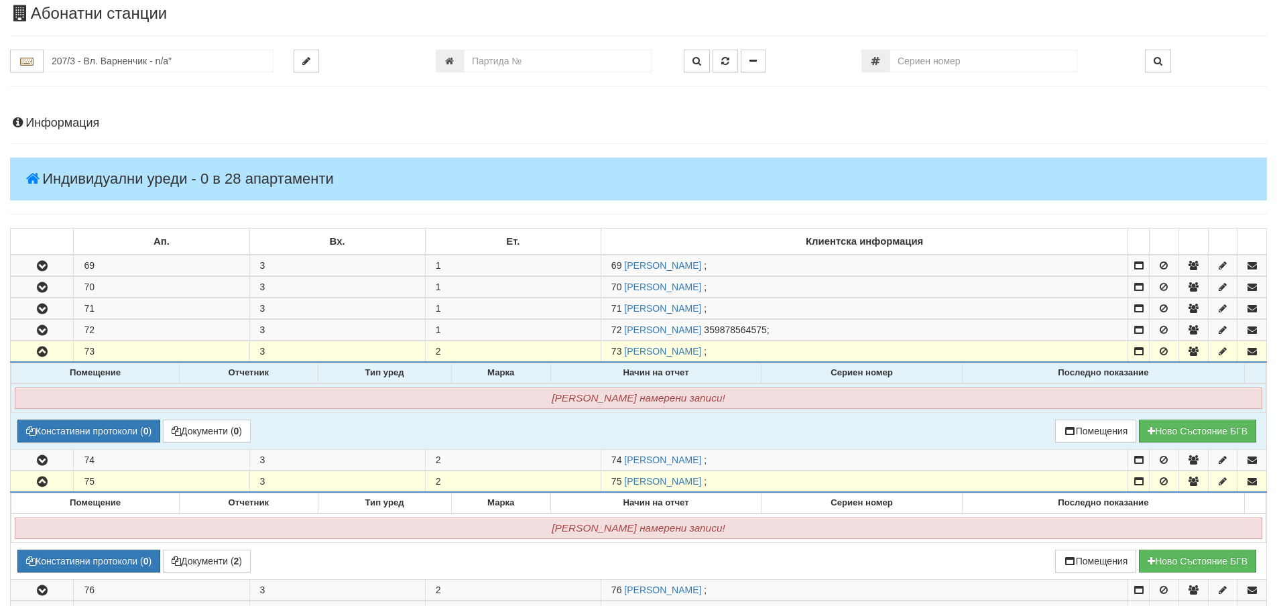
scroll to position [42, 0]
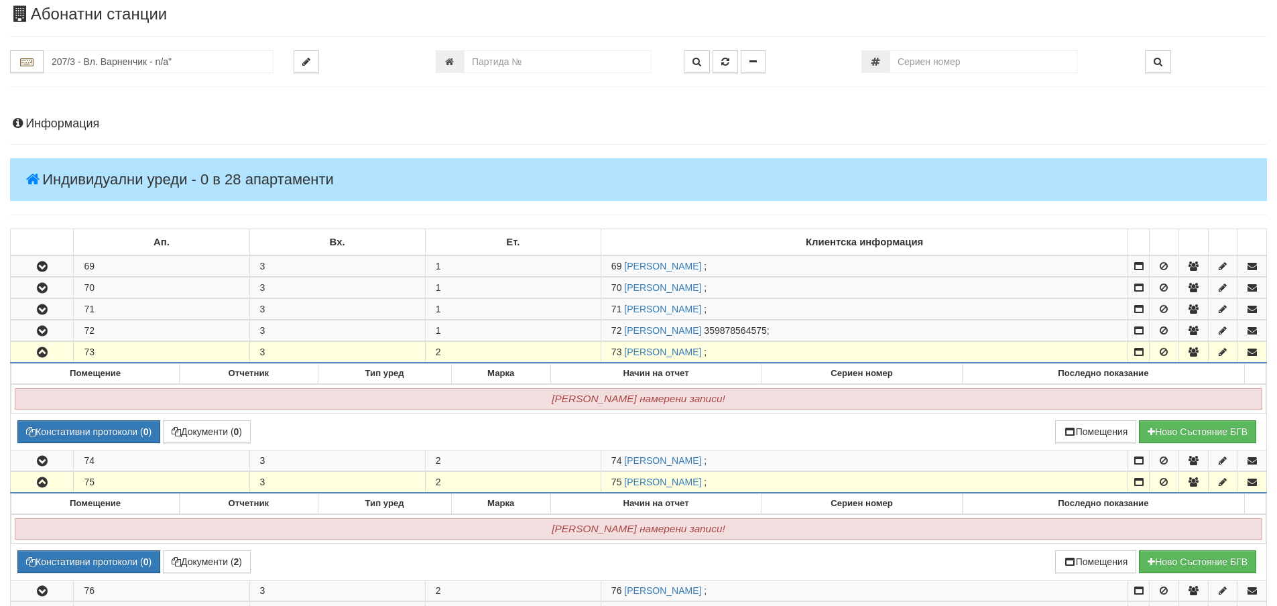
click at [80, 119] on h4 "Информация" at bounding box center [638, 123] width 1256 height 13
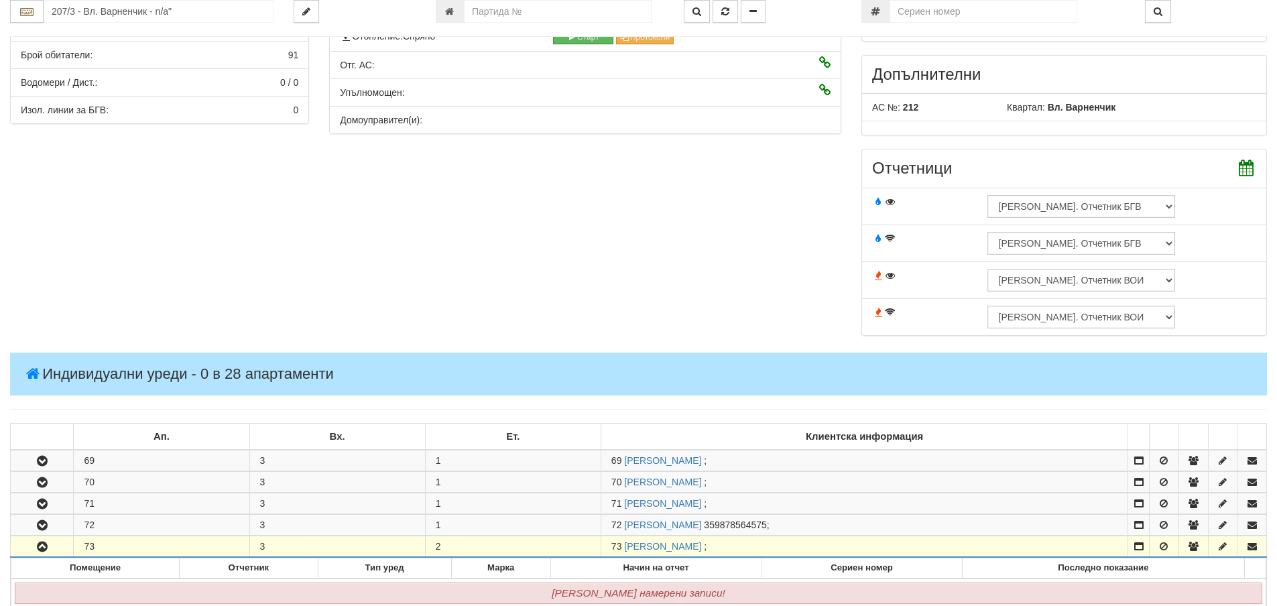
scroll to position [444, 0]
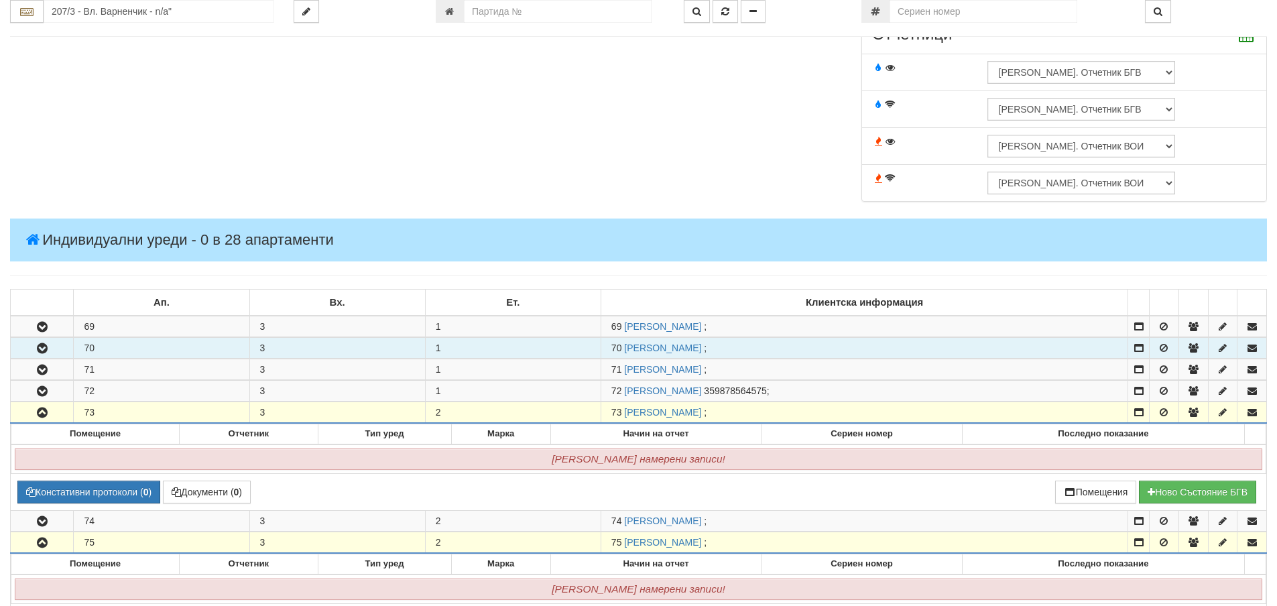
click at [50, 355] on button "button" at bounding box center [42, 348] width 62 height 20
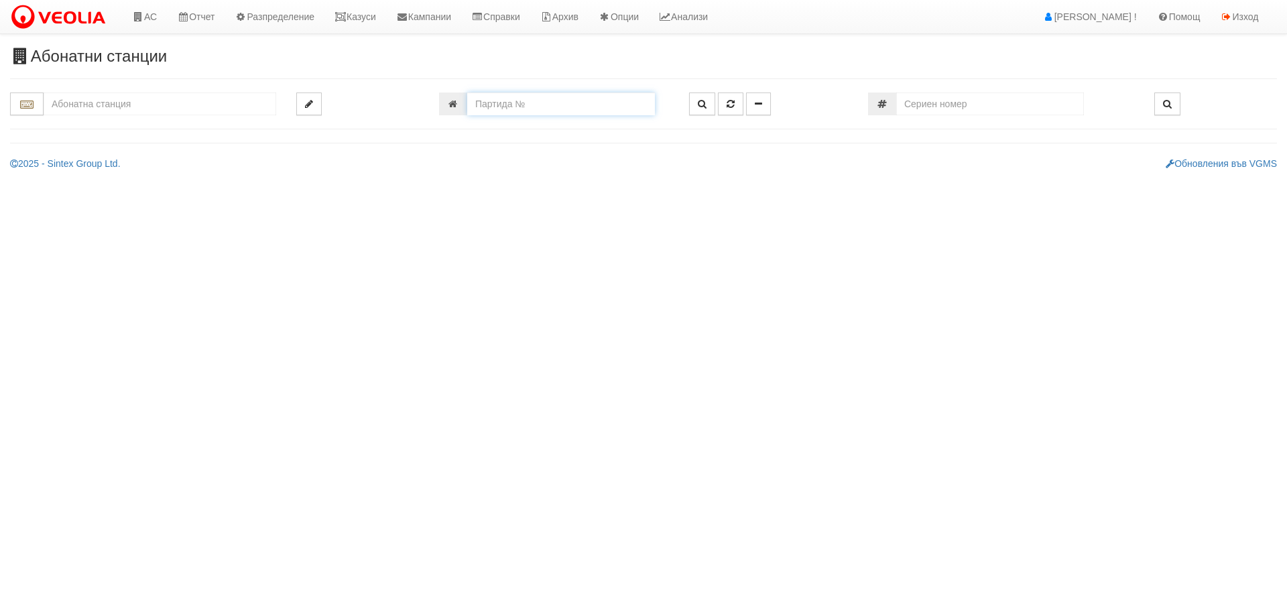
click at [568, 101] on input "number" at bounding box center [561, 103] width 188 height 23
type input "9395"
type input "001/1 - "[PERSON_NAME] [GEOGRAPHIC_DATA] " ЕАД"
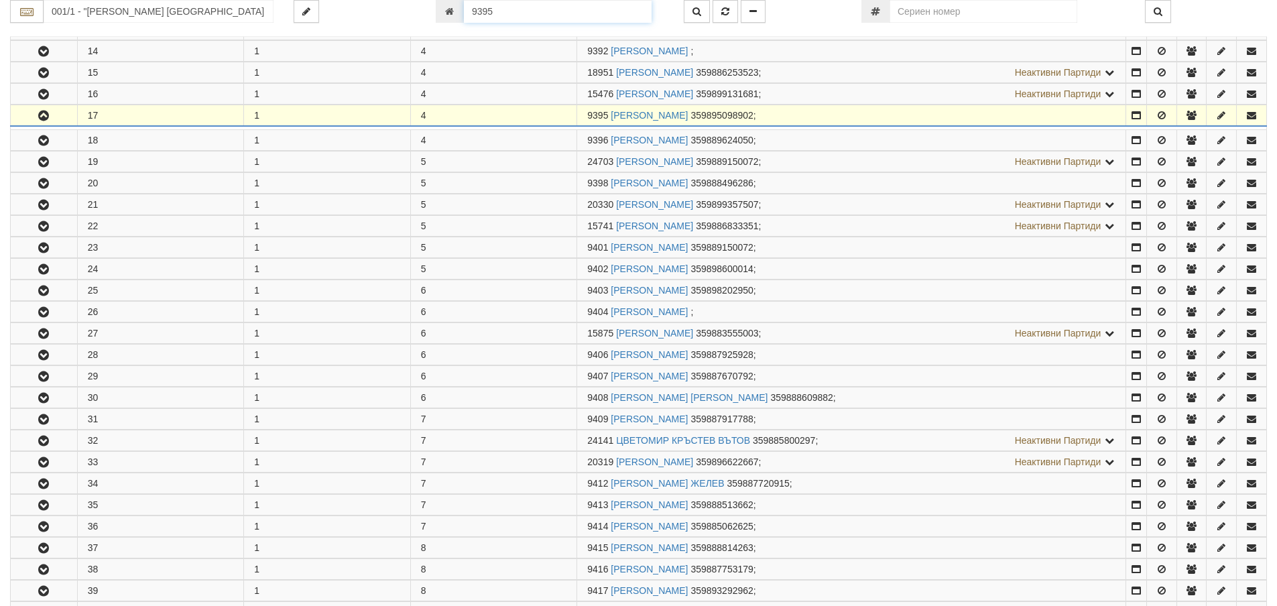
scroll to position [608, 0]
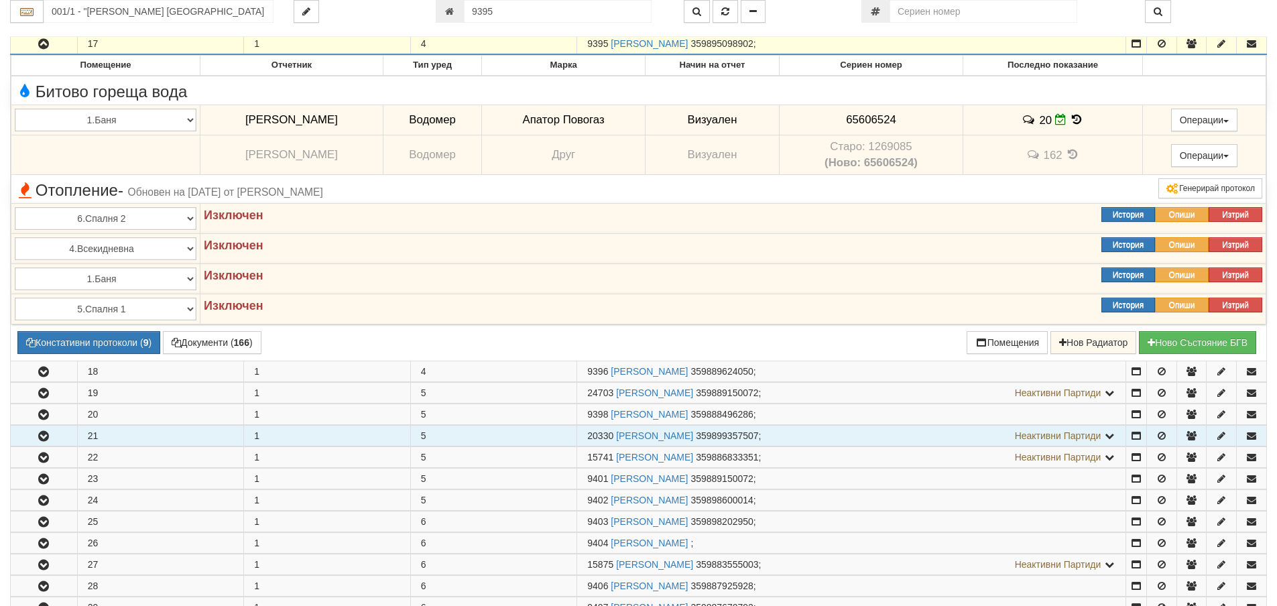
click at [40, 432] on icon "button" at bounding box center [44, 436] width 16 height 9
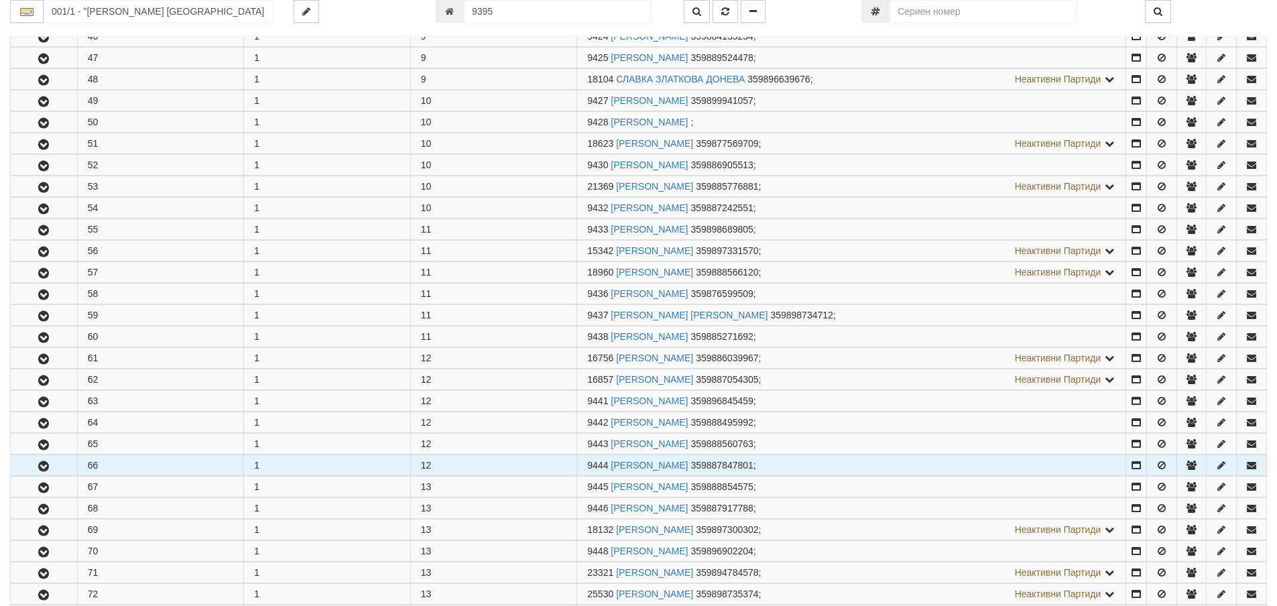
scroll to position [2149, 0]
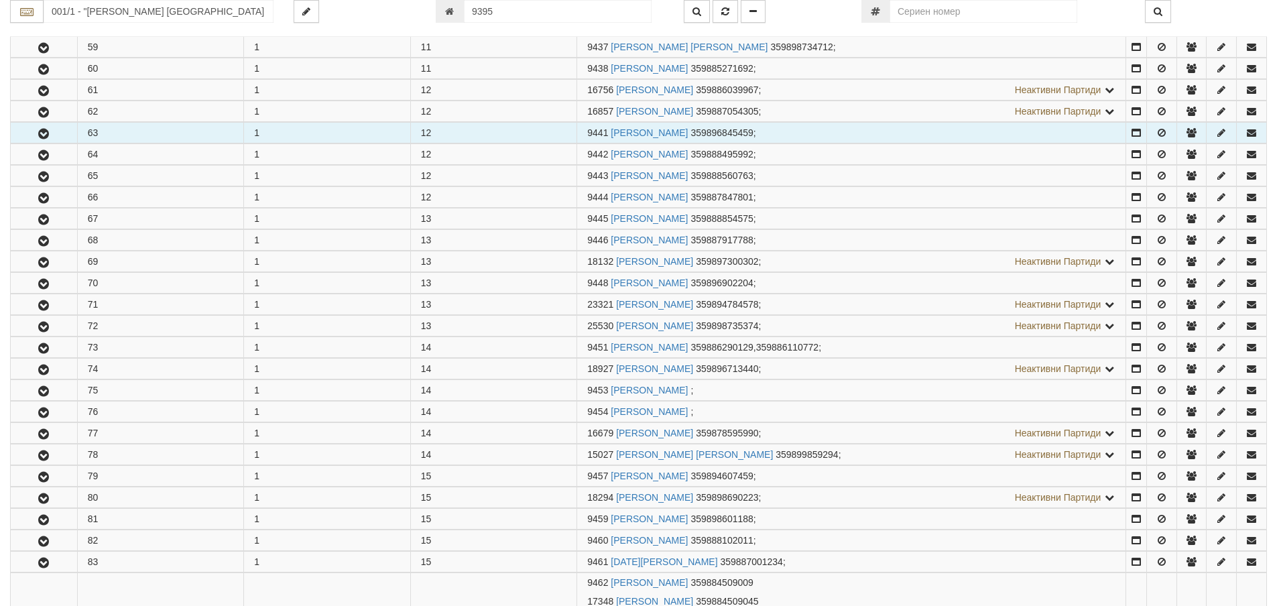
click at [52, 137] on icon "button" at bounding box center [44, 133] width 16 height 9
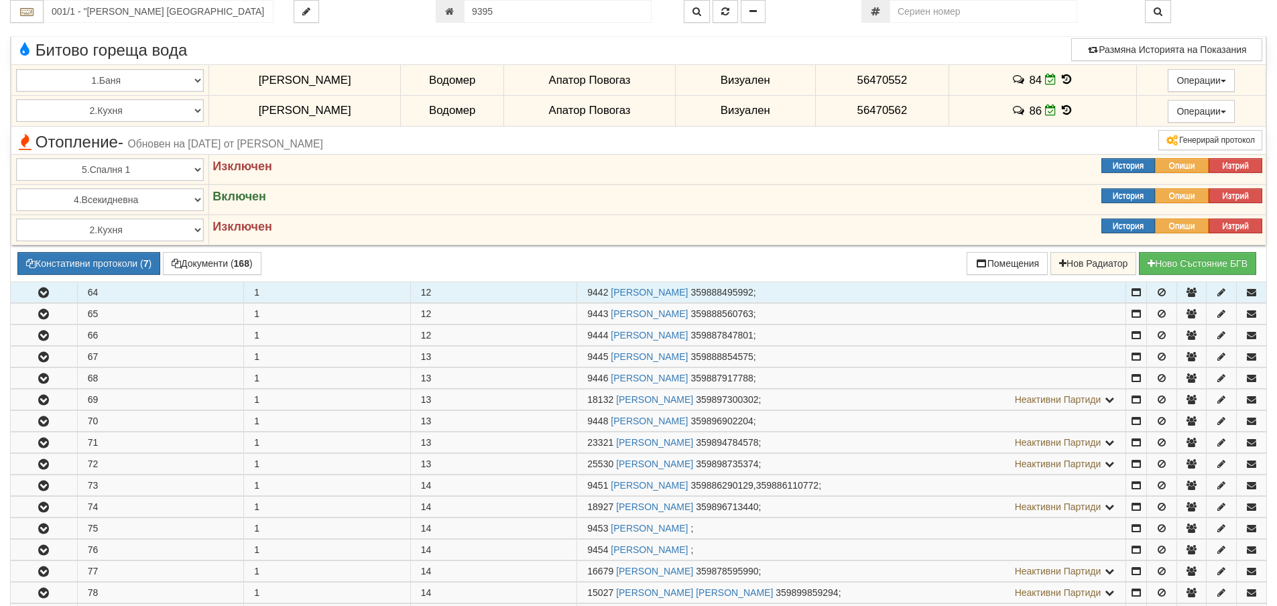
scroll to position [2417, 0]
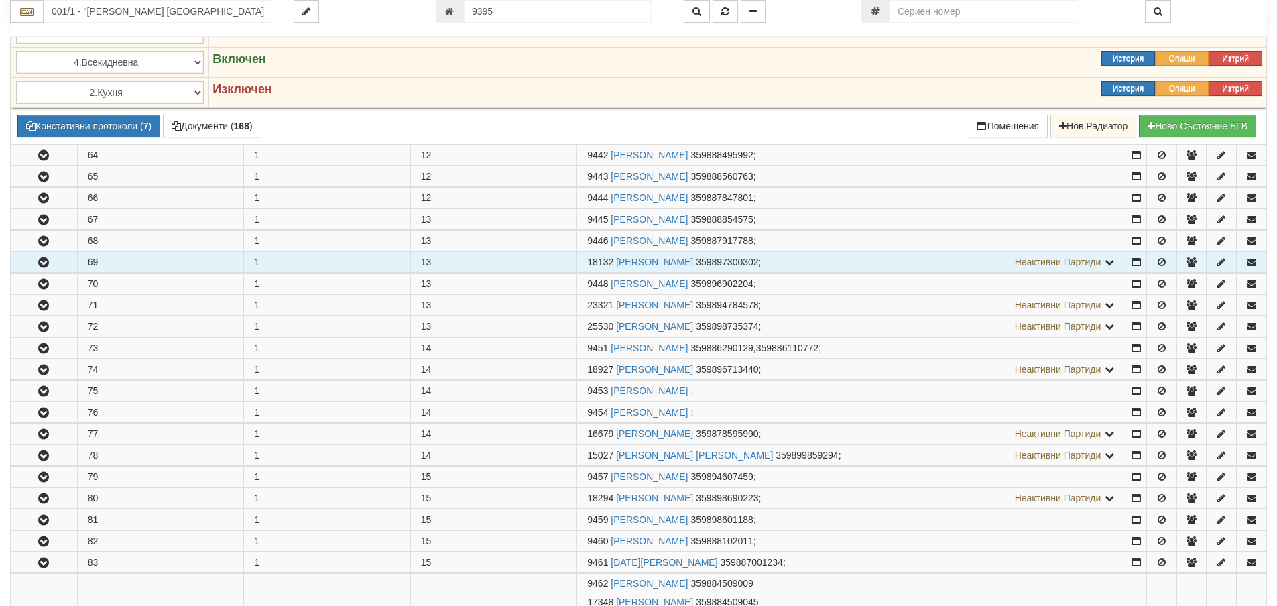
click at [31, 269] on button "button" at bounding box center [44, 262] width 66 height 20
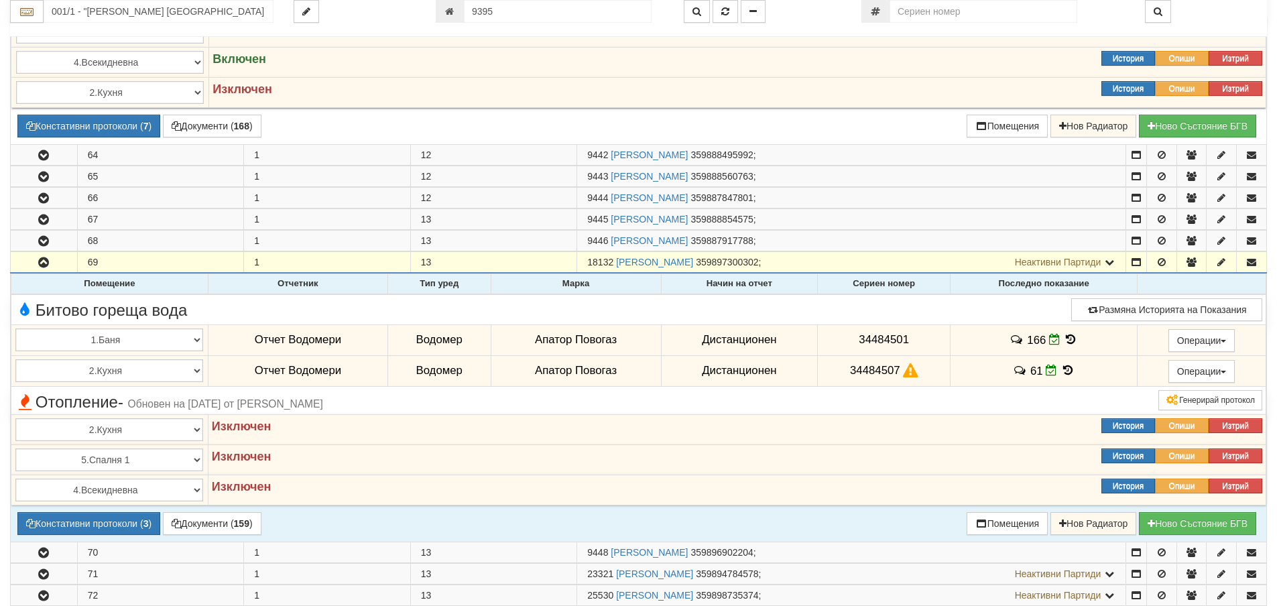
click at [1069, 340] on icon at bounding box center [1070, 339] width 15 height 11
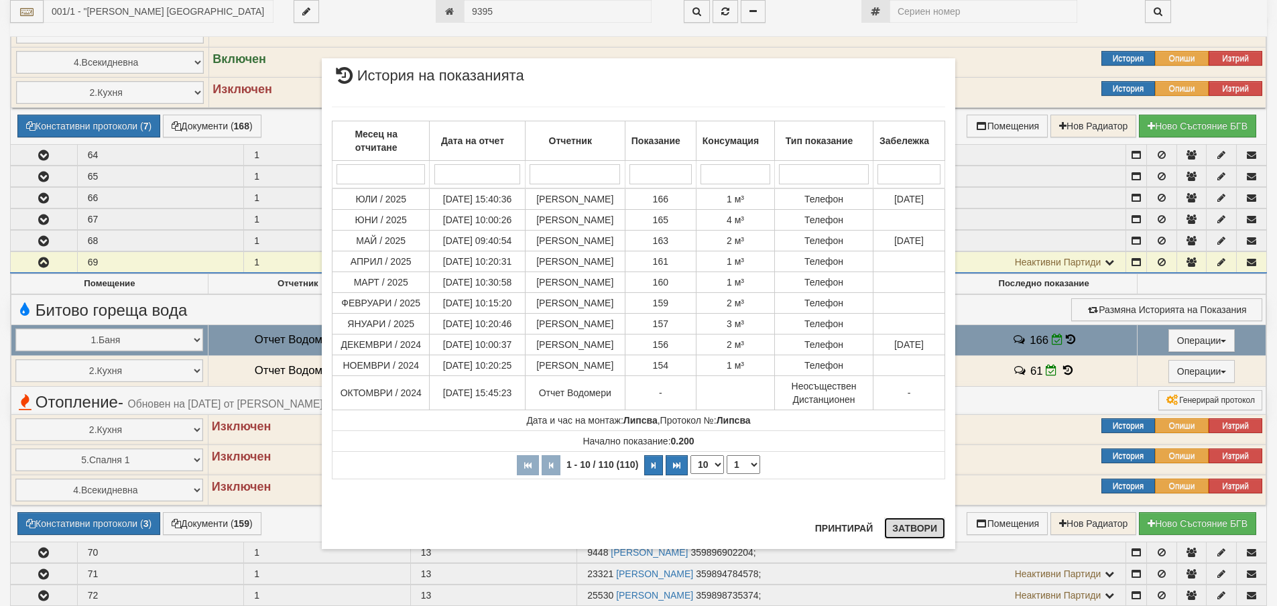
click at [925, 519] on button "Затвори" at bounding box center [914, 527] width 61 height 21
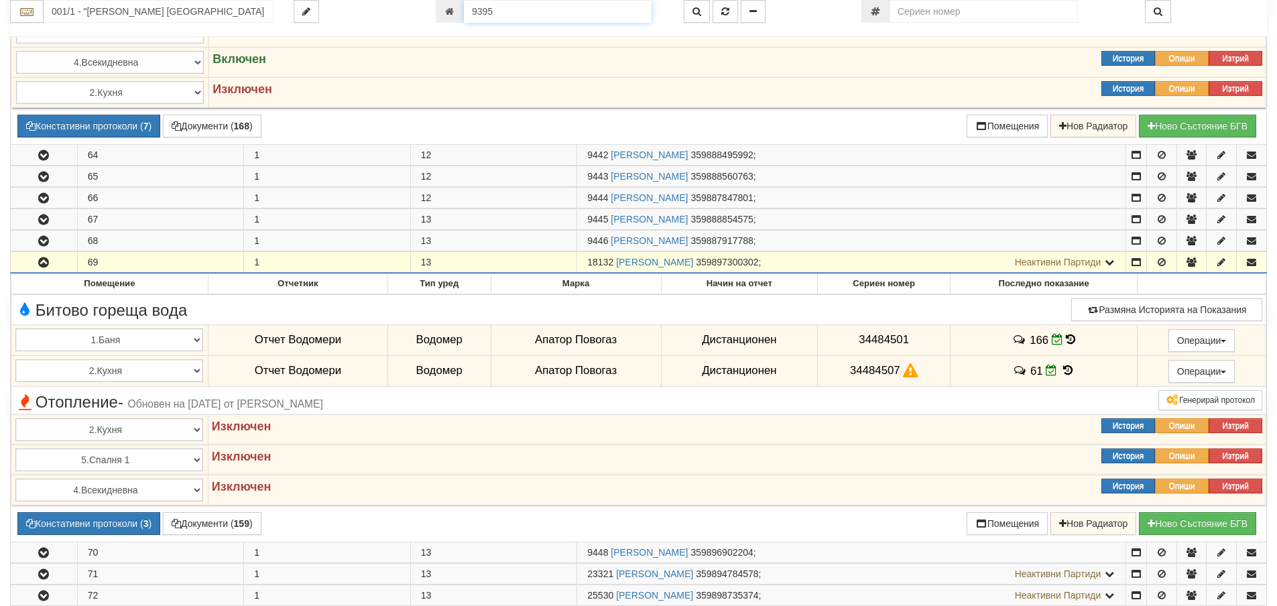
click at [557, 16] on input "9395" at bounding box center [558, 11] width 188 height 23
type input "9616"
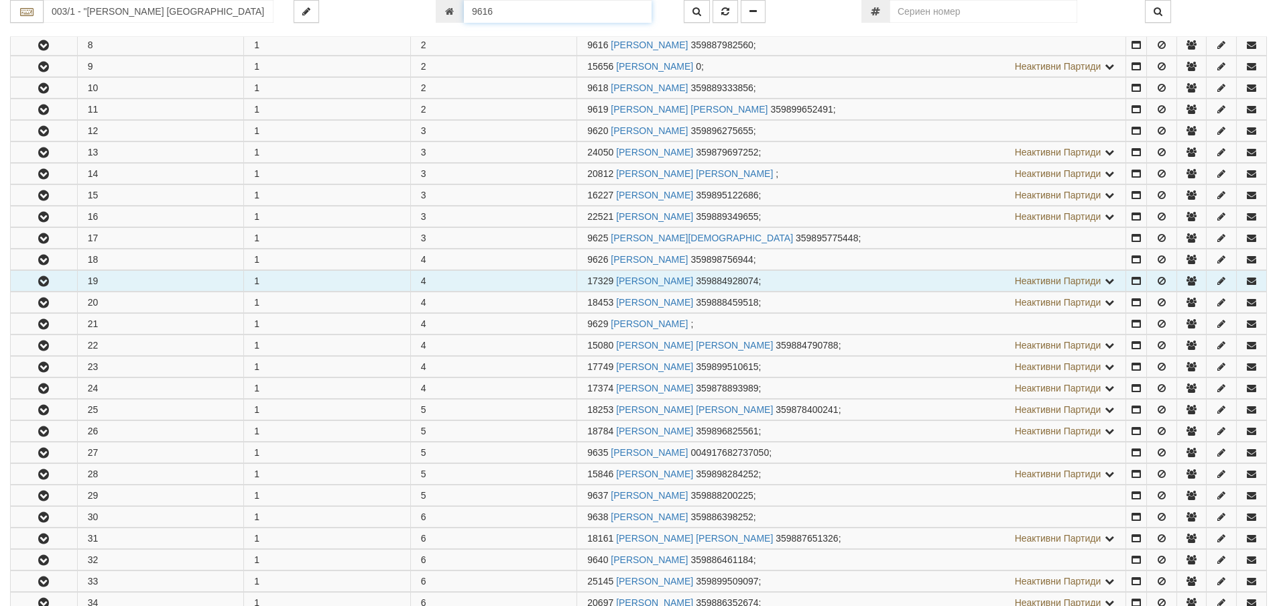
scroll to position [415, 0]
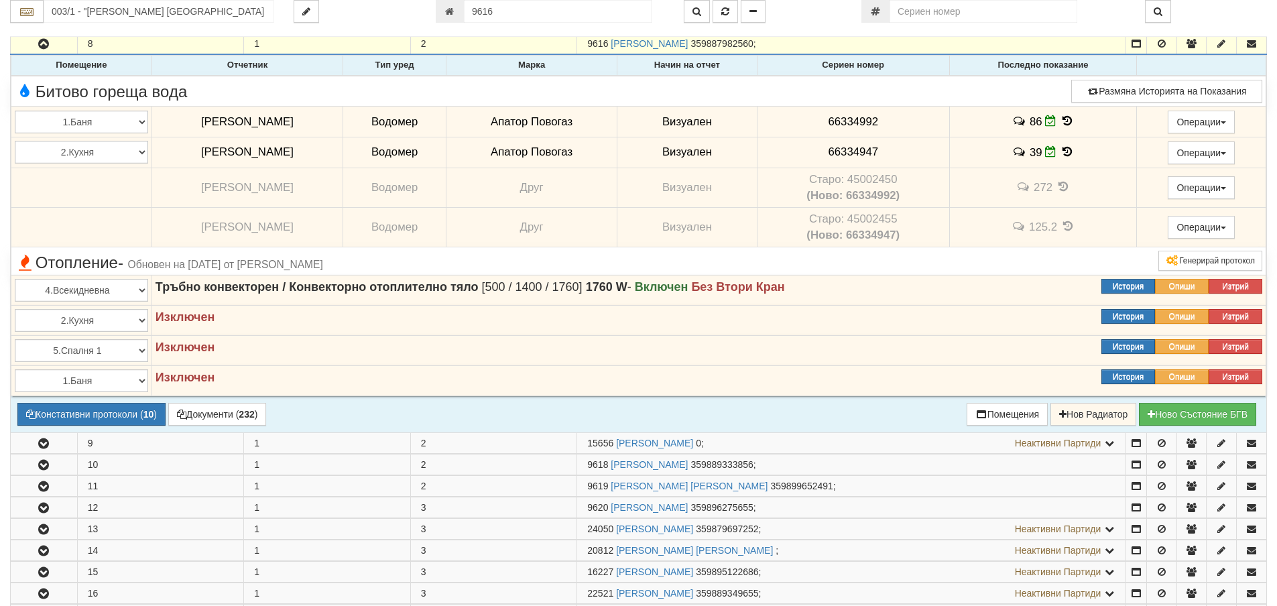
click at [1059, 121] on icon at bounding box center [1066, 120] width 15 height 11
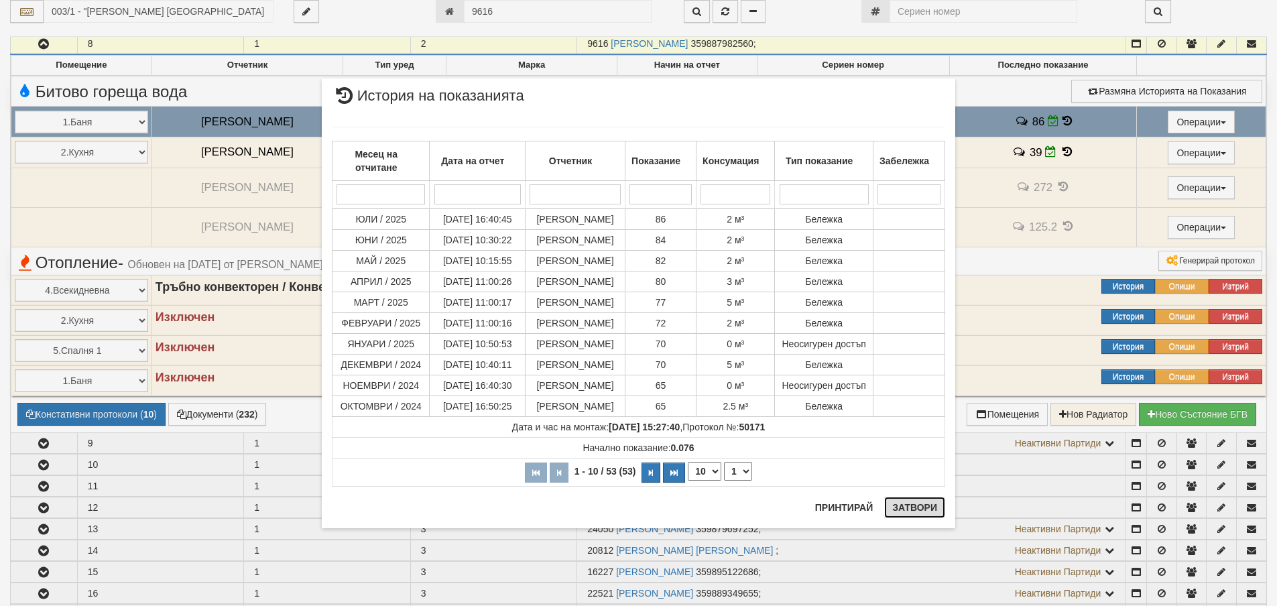
click at [899, 513] on button "Затвори" at bounding box center [914, 507] width 61 height 21
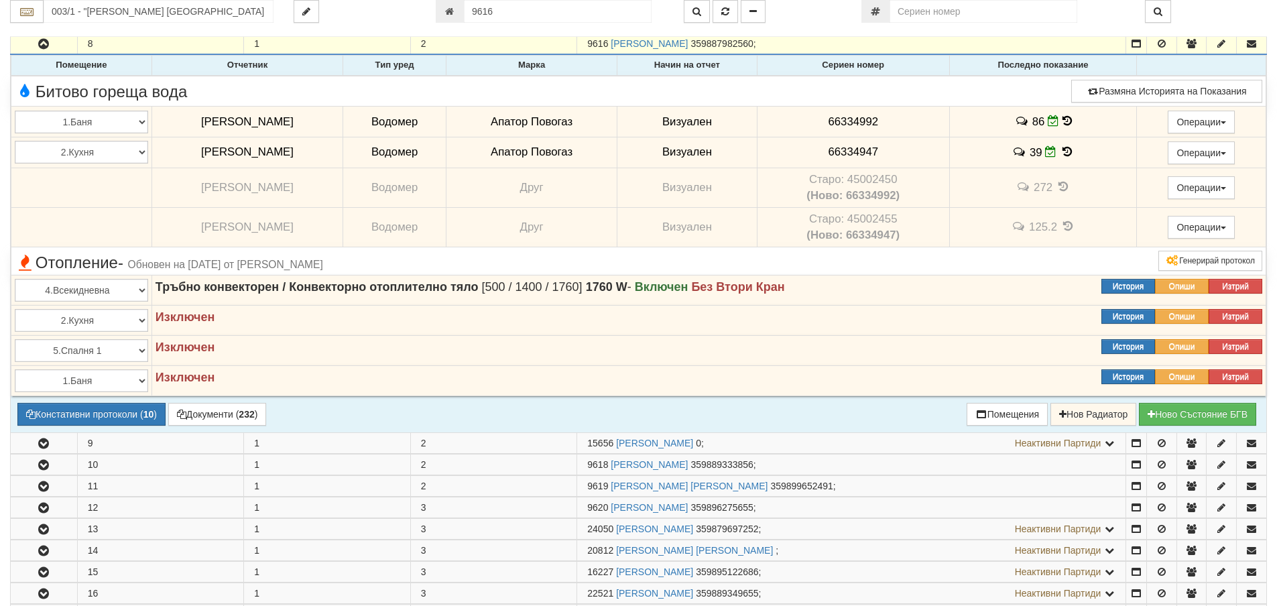
click at [1059, 149] on icon at bounding box center [1066, 151] width 15 height 11
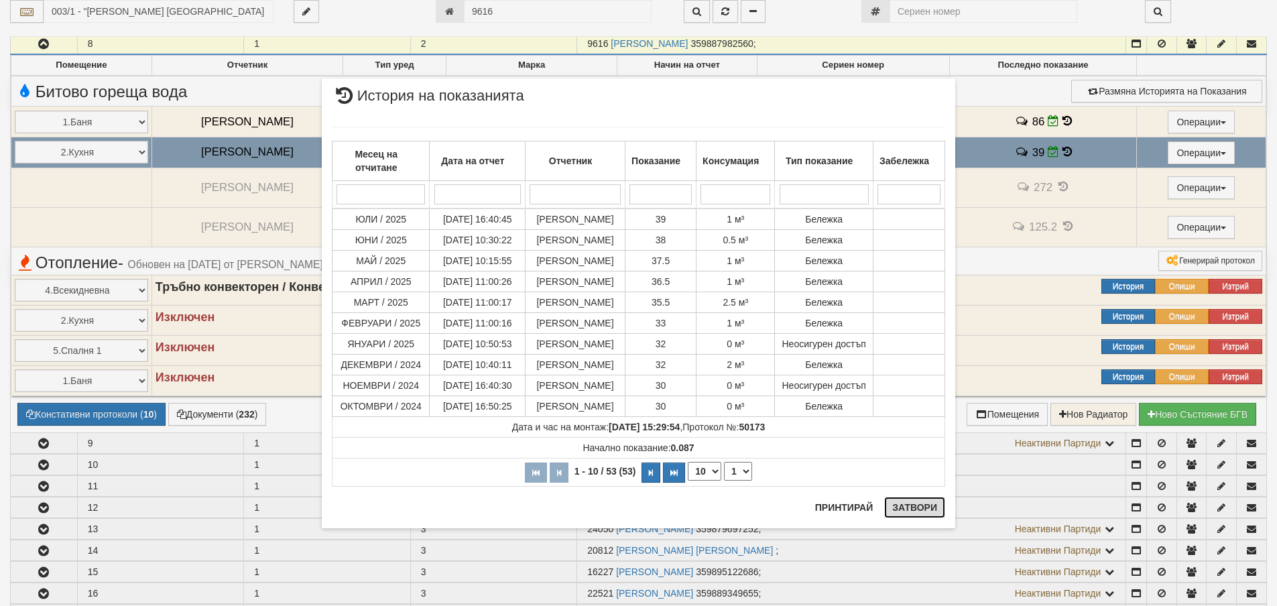
click at [917, 510] on button "Затвори" at bounding box center [914, 507] width 61 height 21
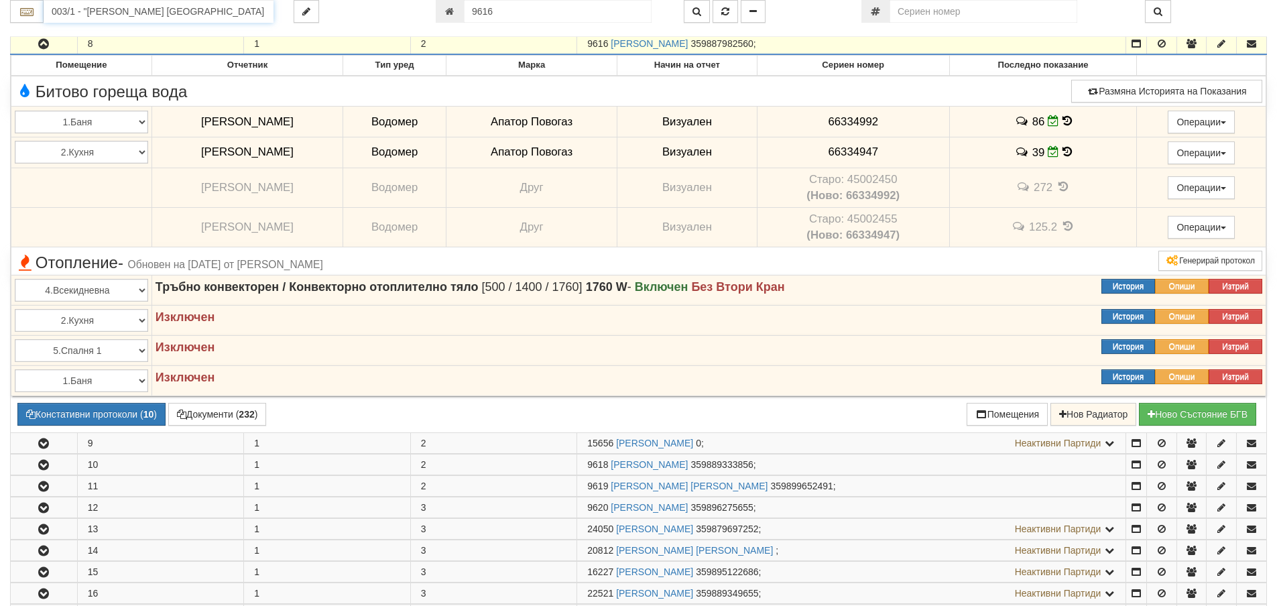
click at [250, 9] on input "003/1 - "ВЕОЛИЯ ЕНЕРДЖИ ВАРНА " ЕАД" at bounding box center [159, 11] width 230 height 23
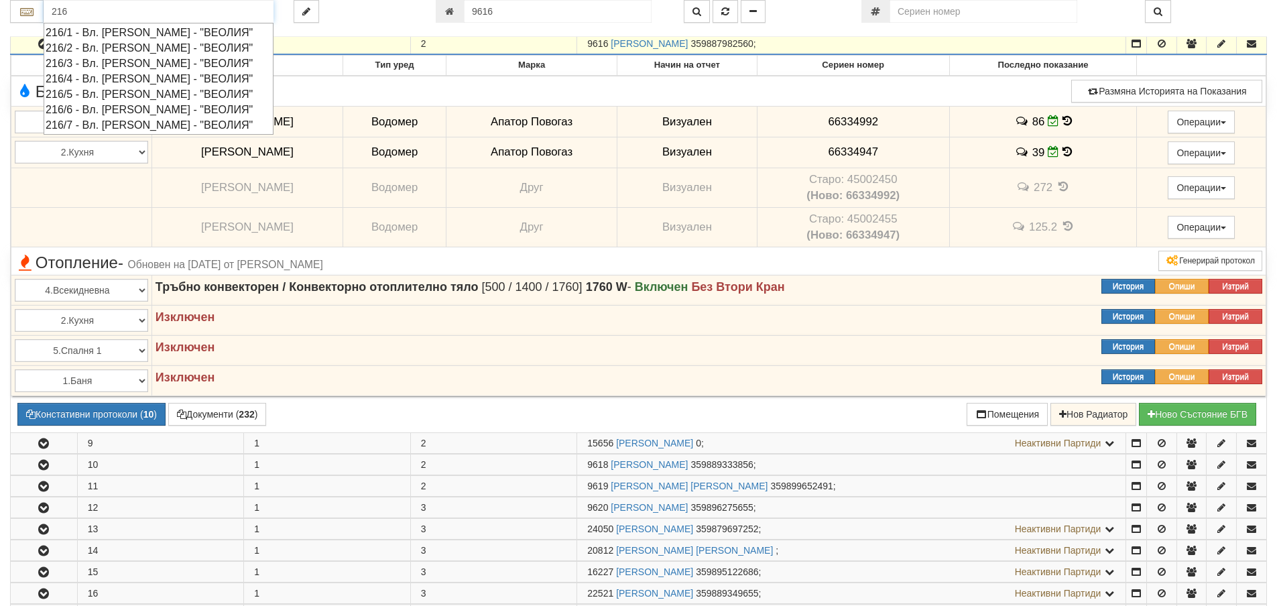
click at [157, 36] on div "216/1 - Вл. Варненчик - "ВЕОЛИЯ"" at bounding box center [159, 32] width 226 height 15
type input "216/1 - Вл. Варненчик - "ВЕОЛИЯ""
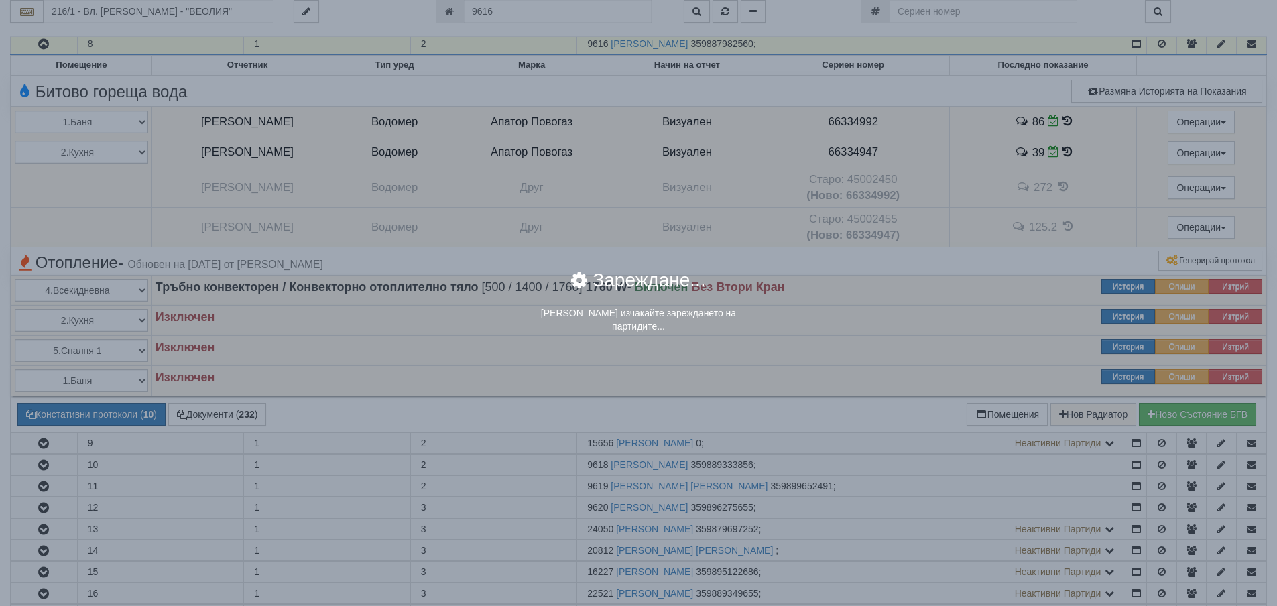
scroll to position [0, 0]
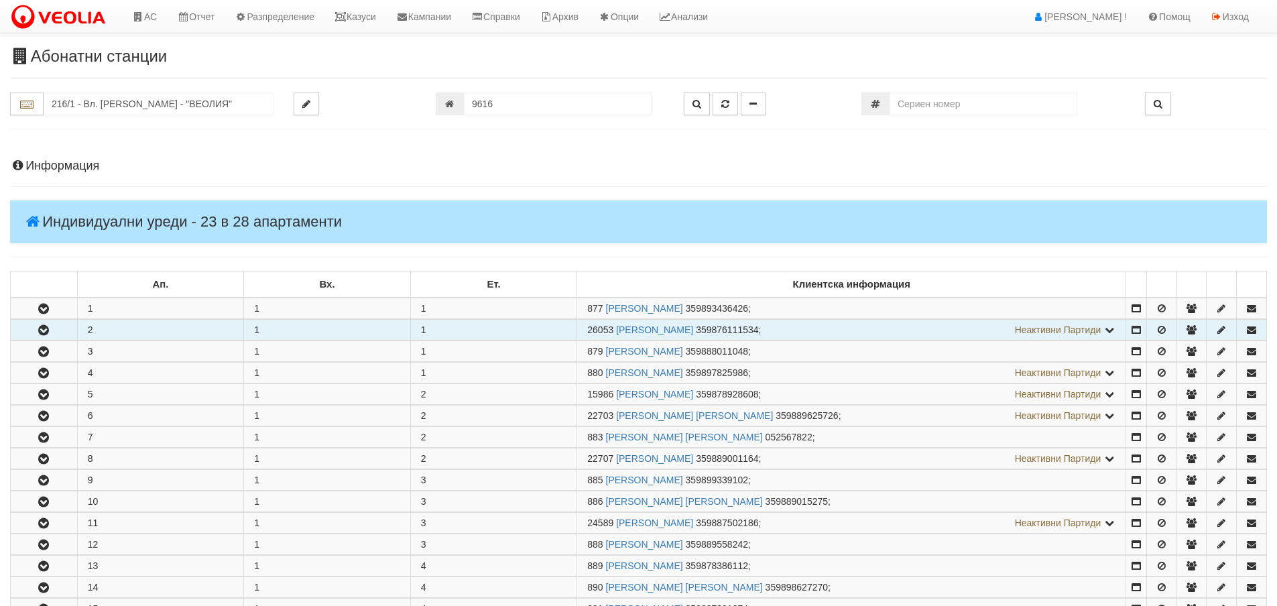
click at [56, 327] on button "button" at bounding box center [44, 330] width 66 height 20
